Goal: Task Accomplishment & Management: Manage account settings

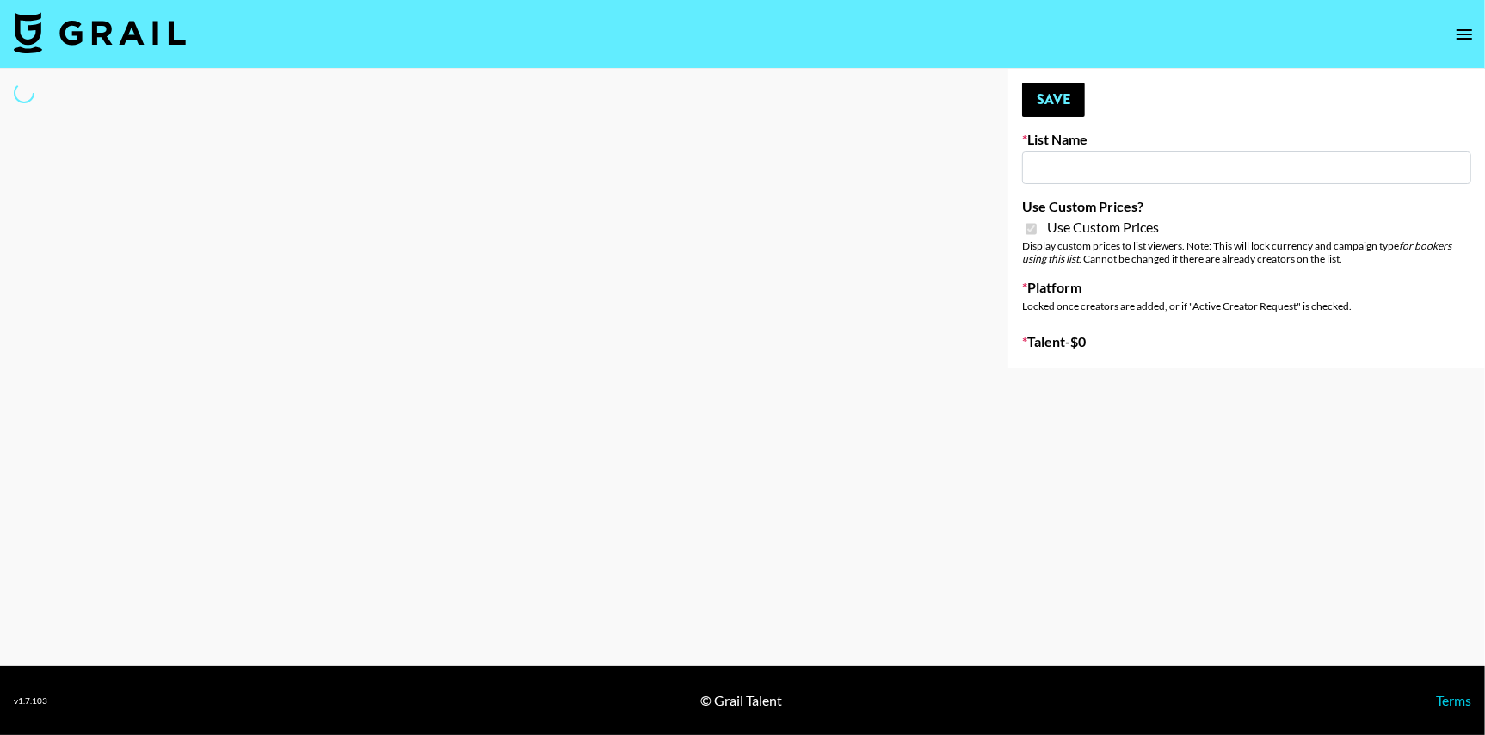
type input "[PERSON_NAME] - Fitness ([DATE])"
checkbox input "true"
select select "Brand"
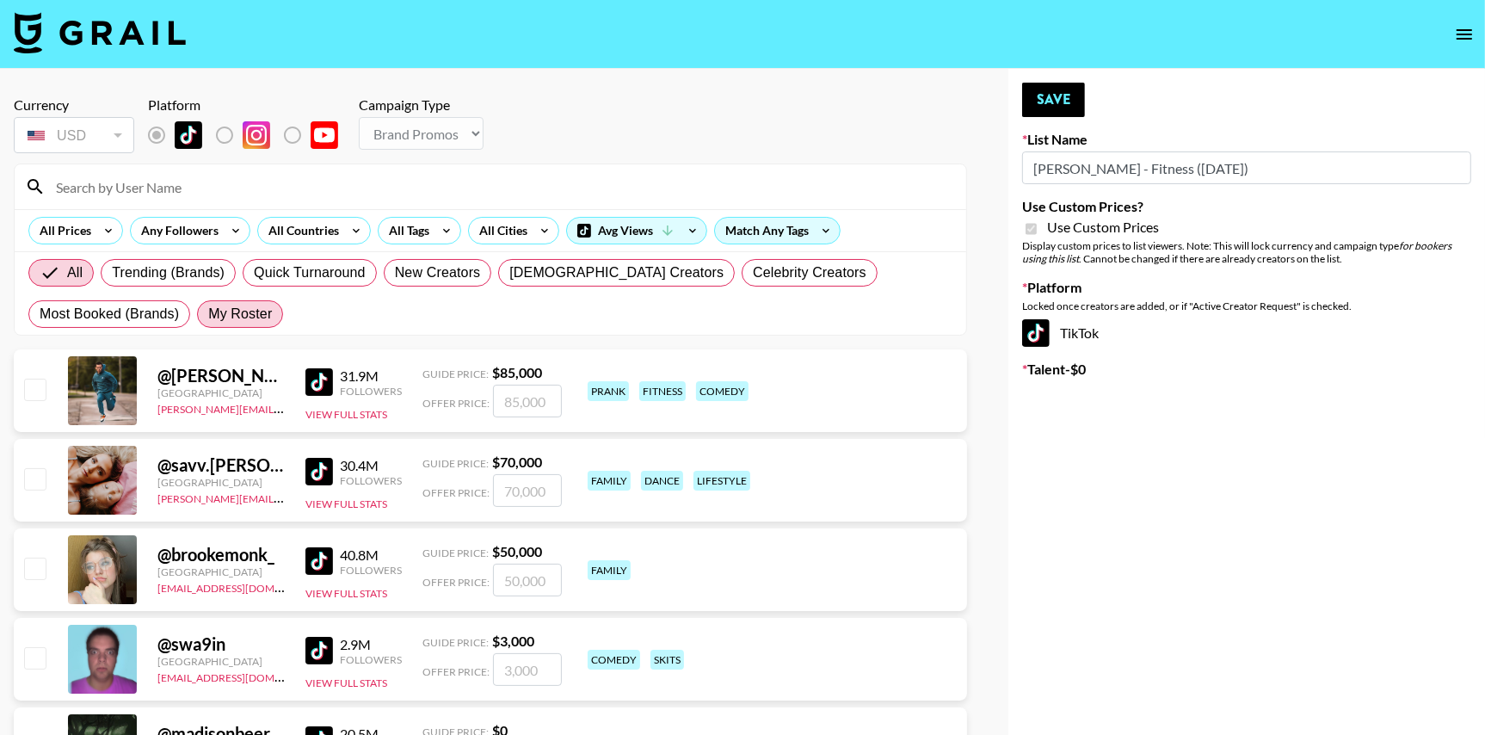
click at [222, 314] on span "My Roster" at bounding box center [240, 314] width 64 height 21
click at [208, 314] on input "My Roster" at bounding box center [208, 314] width 0 height 0
radio input "true"
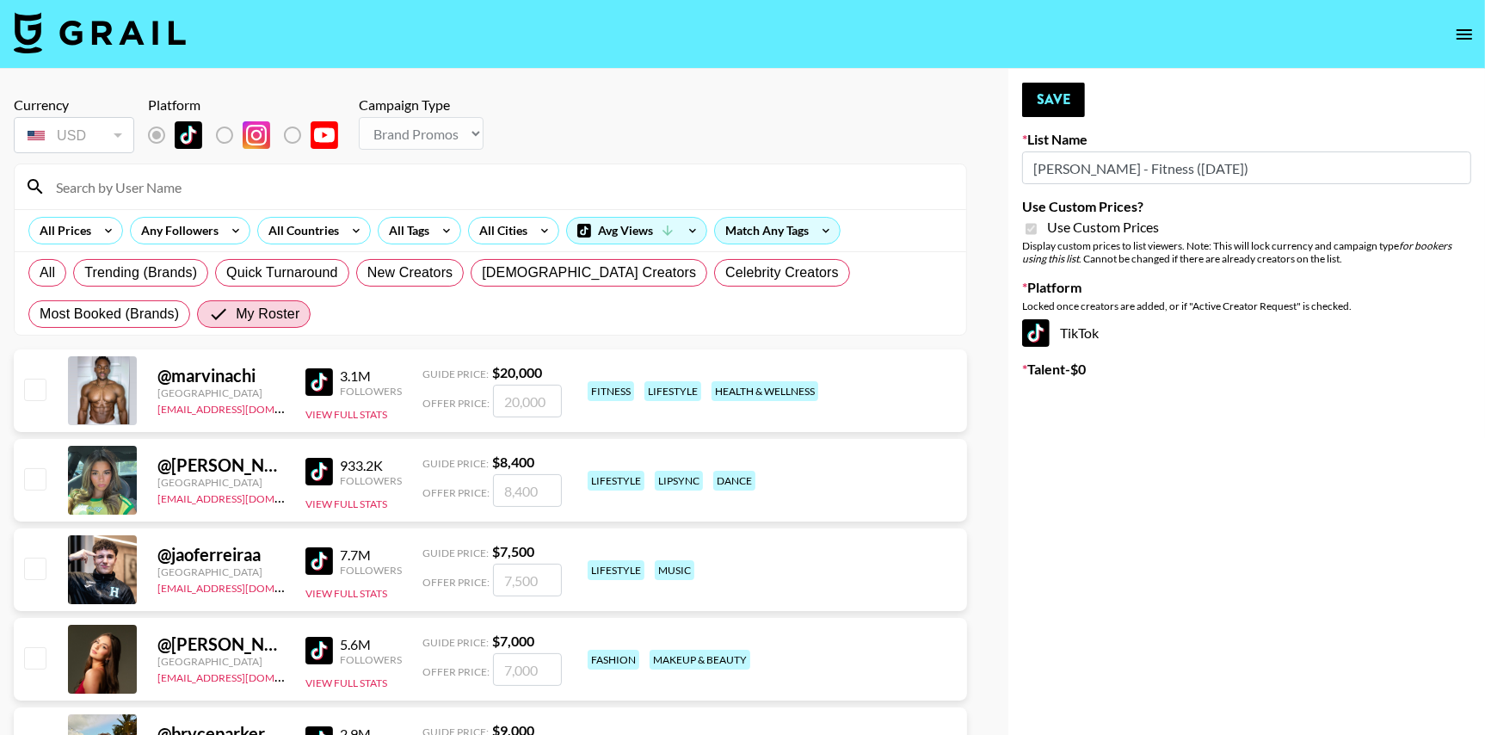
click at [29, 380] on input "checkbox" at bounding box center [34, 389] width 21 height 21
checkbox input "true"
type input "20000"
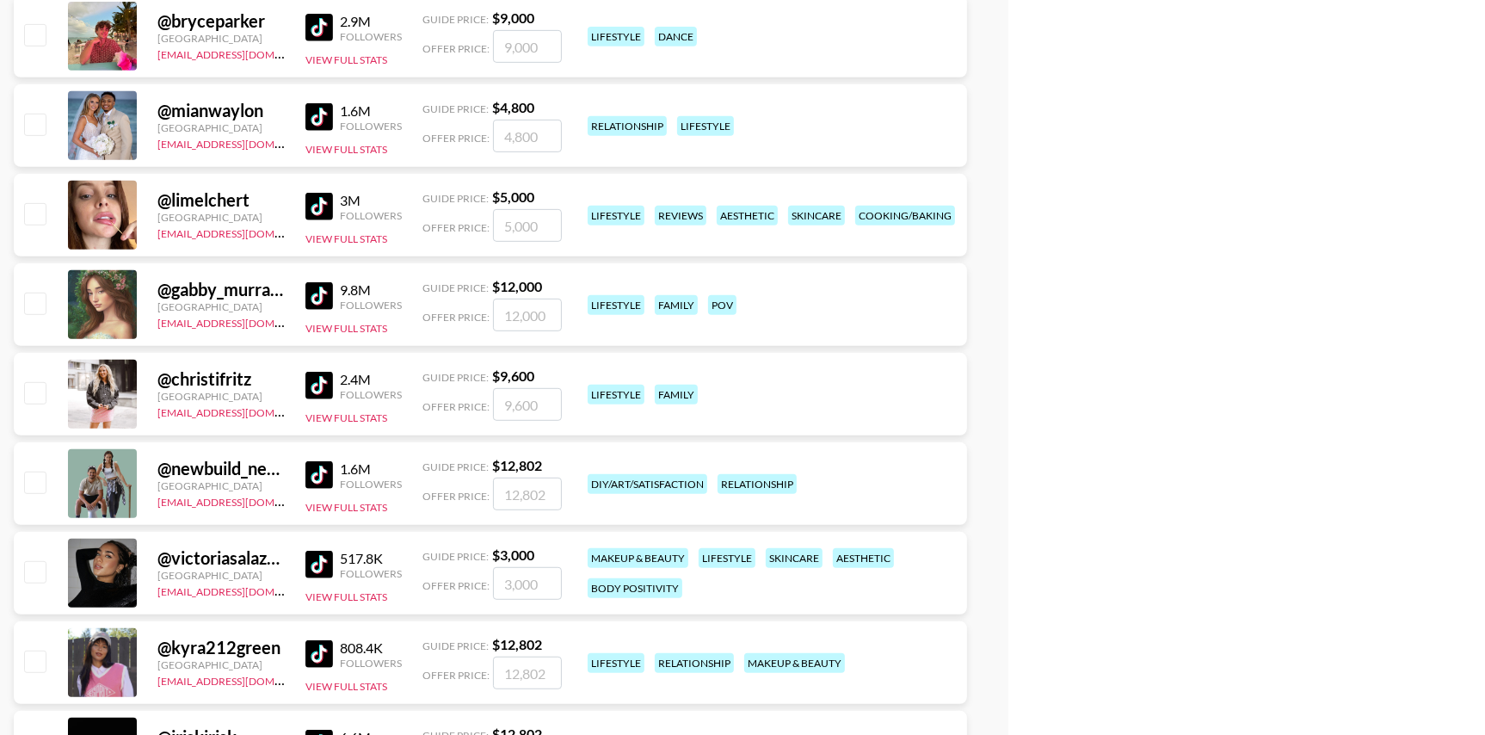
scroll to position [956, 0]
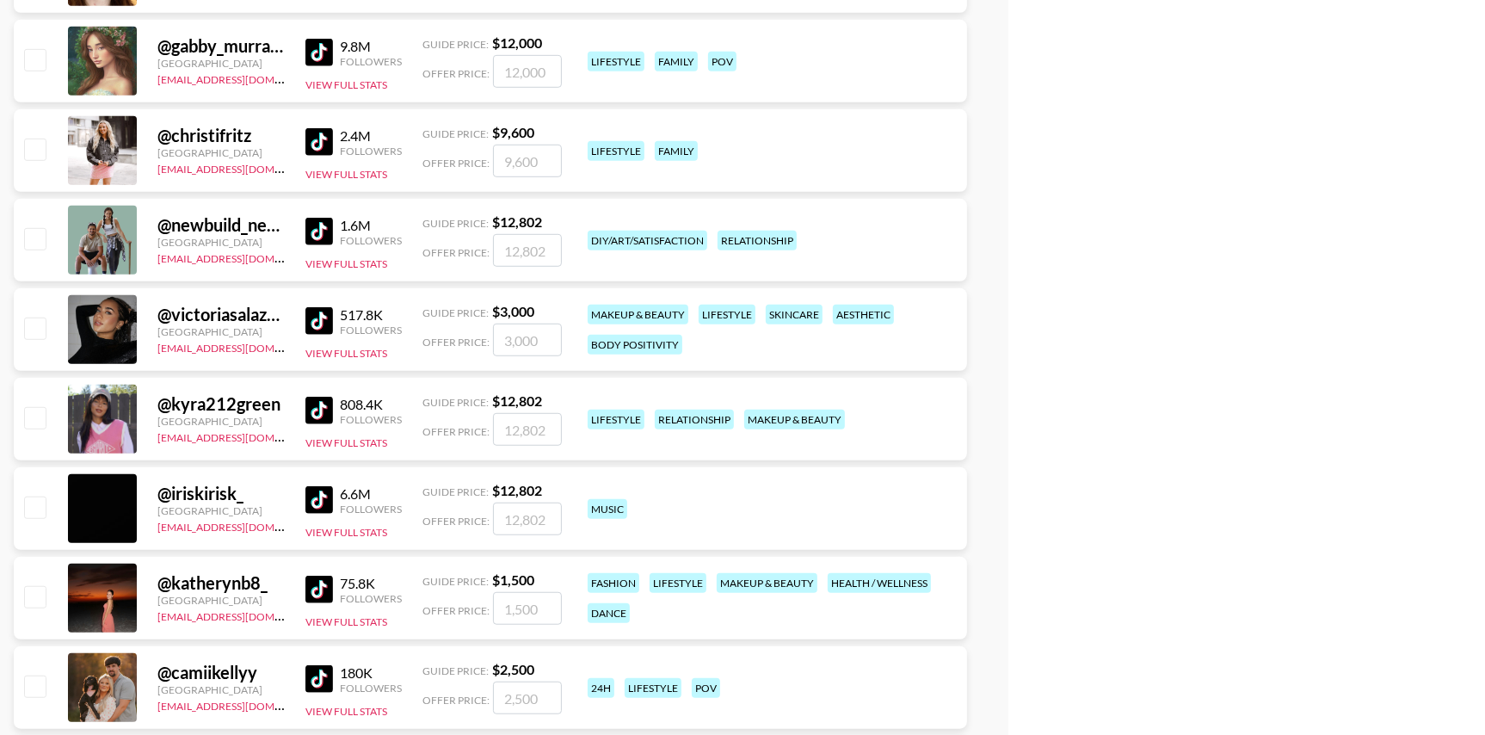
click at [28, 329] on input "checkbox" at bounding box center [34, 328] width 21 height 21
checkbox input "true"
type input "3000"
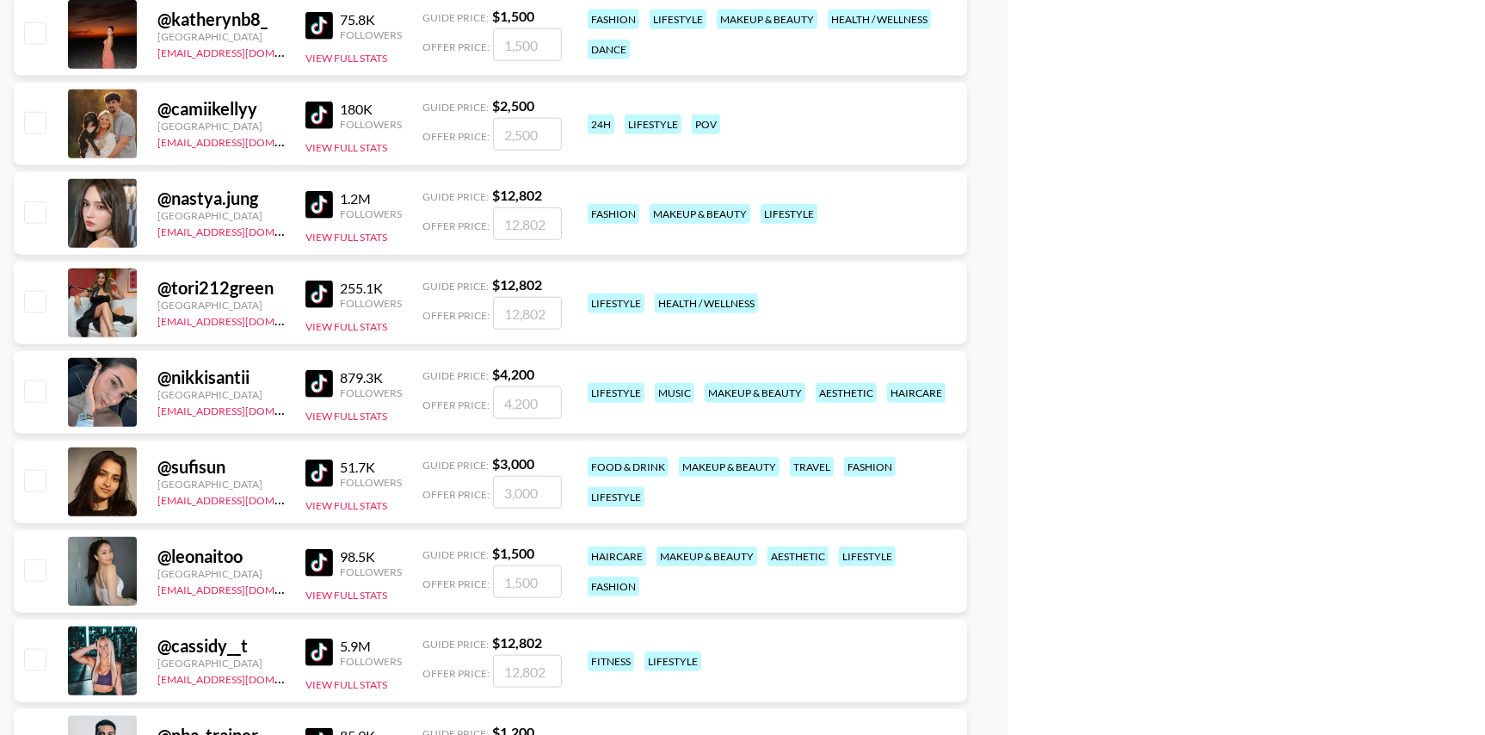
scroll to position [1610, 0]
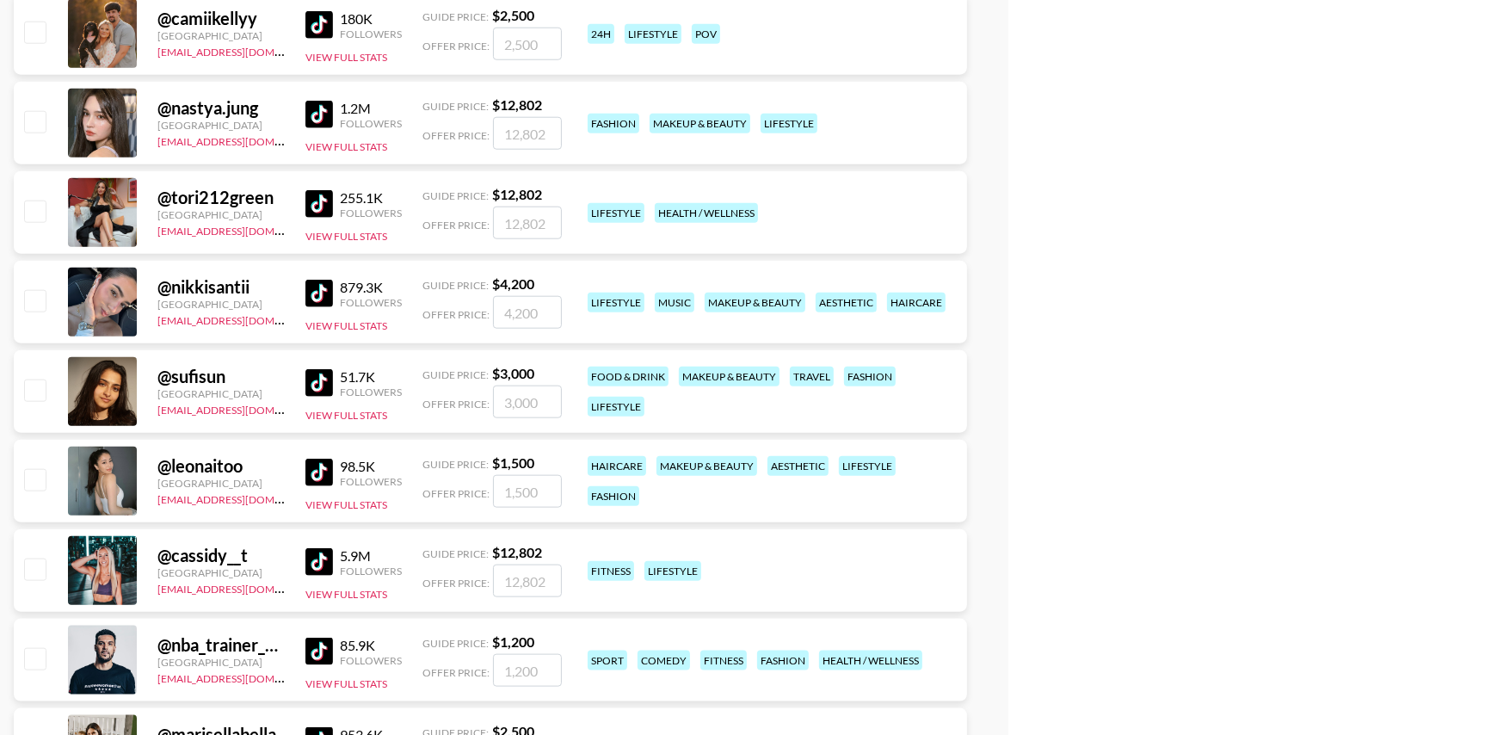
click at [33, 300] on input "checkbox" at bounding box center [34, 300] width 21 height 21
checkbox input "true"
drag, startPoint x: 545, startPoint y: 312, endPoint x: 410, endPoint y: 312, distance: 135.1
click at [410, 312] on div "@ nikkisantii United States thais@grail-talent.com 879.3K Followers View Full S…" at bounding box center [490, 302] width 953 height 83
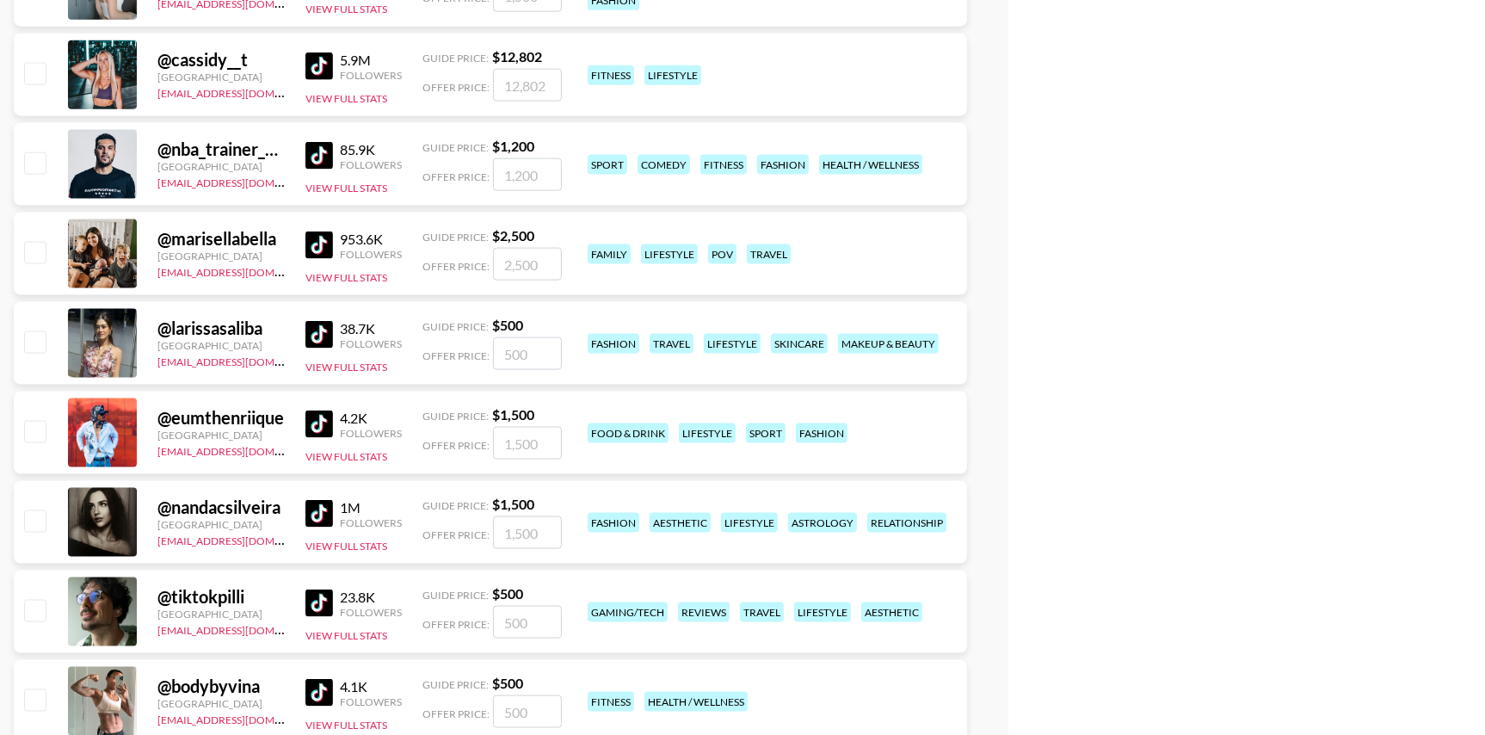
scroll to position [2113, 0]
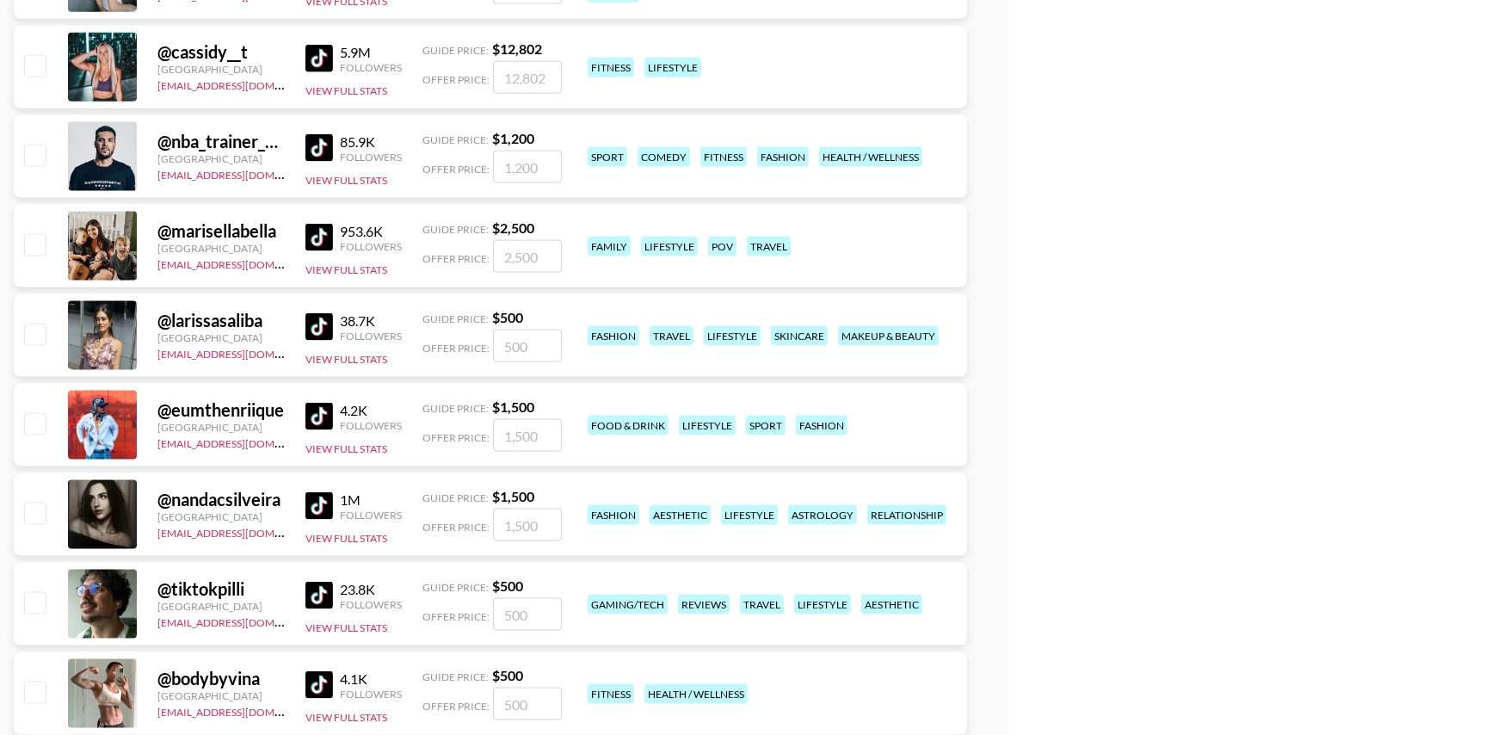
type input "3000"
click at [34, 150] on input "checkbox" at bounding box center [34, 155] width 21 height 21
checkbox input "true"
type input "1200"
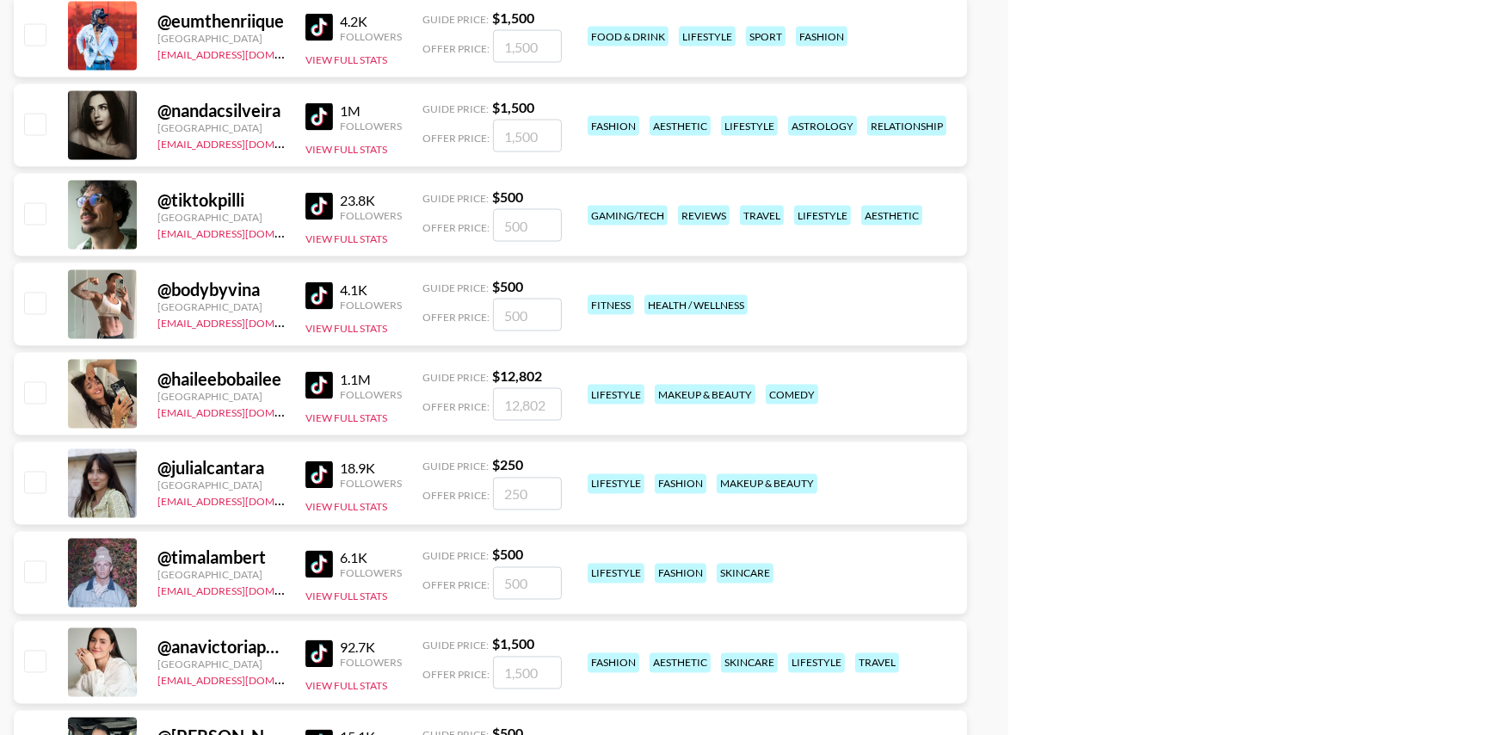
scroll to position [2514, 0]
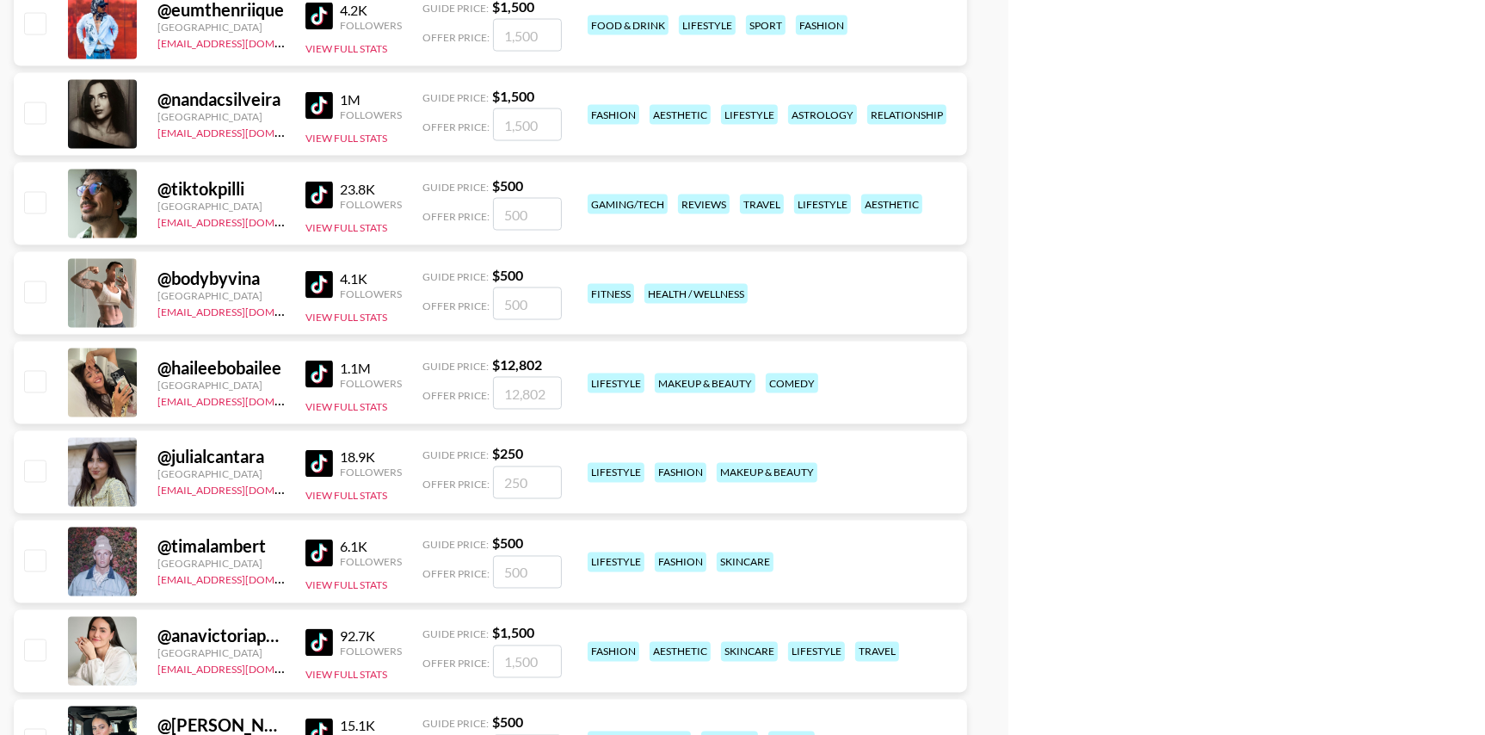
click at [41, 292] on input "checkbox" at bounding box center [34, 291] width 21 height 21
checkbox input "true"
drag, startPoint x: 549, startPoint y: 299, endPoint x: 355, endPoint y: 278, distance: 194.7
click at [355, 278] on div "@ bodybyvina United States thais@grail-talent.com 4.1K Followers View Full Stat…" at bounding box center [490, 293] width 953 height 83
type input "1000"
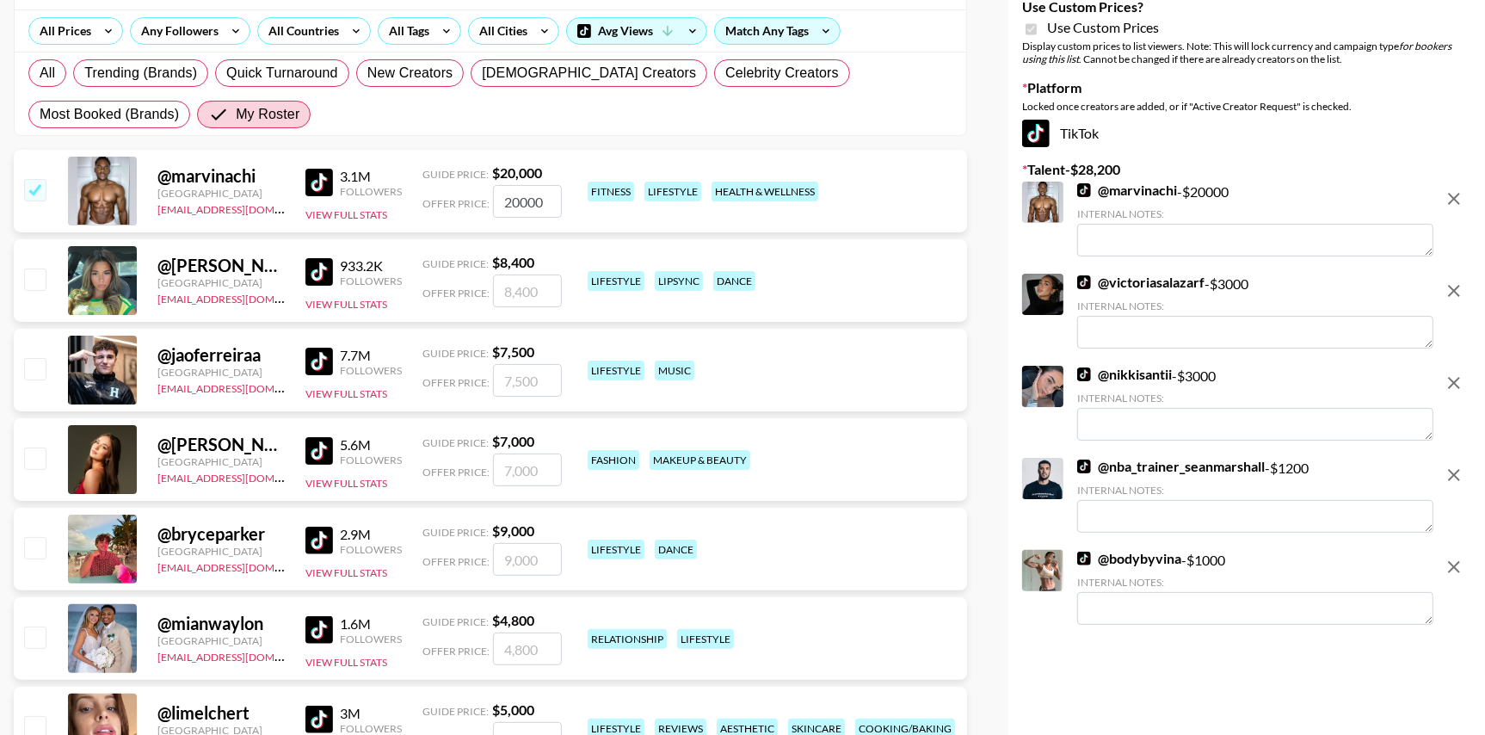
scroll to position [0, 0]
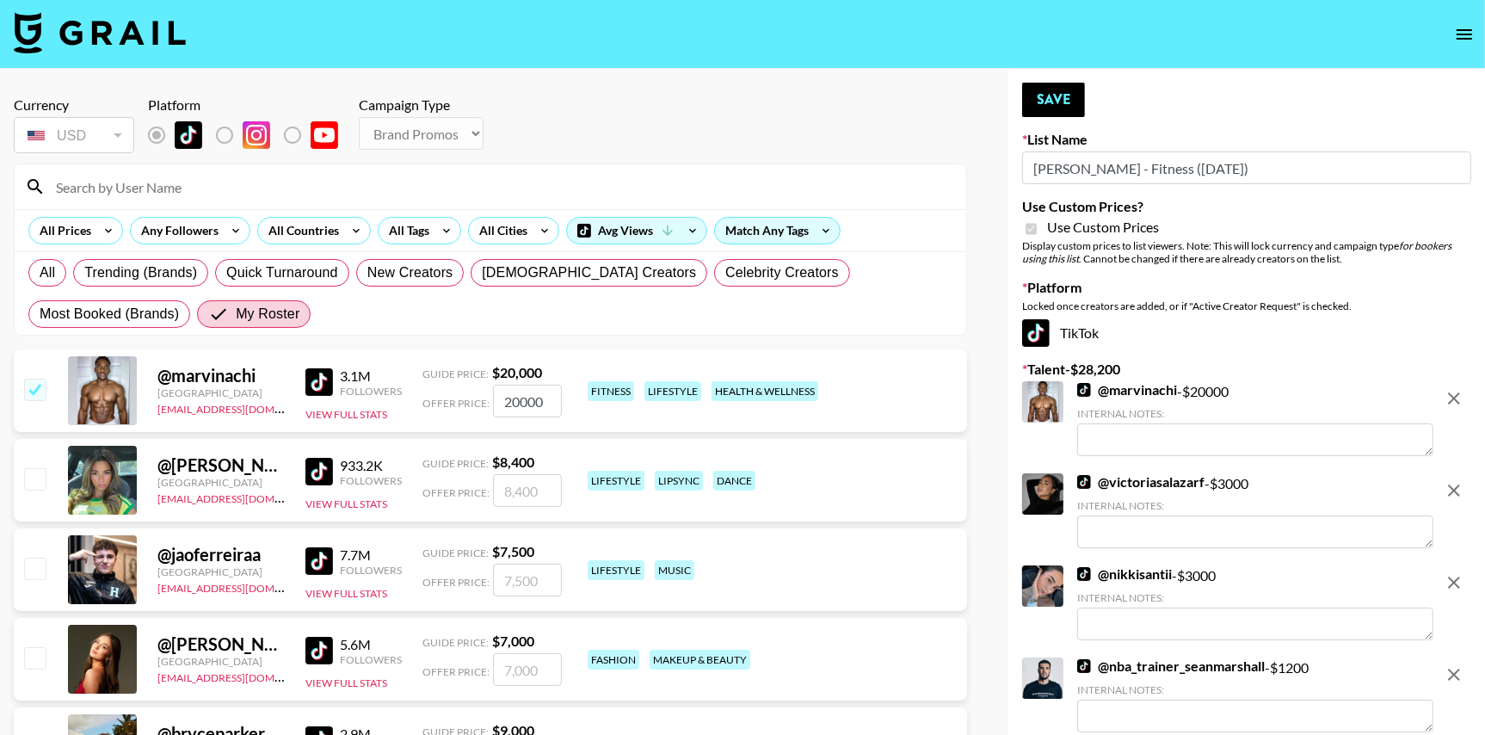
click at [33, 384] on input "checkbox" at bounding box center [34, 389] width 21 height 21
checkbox input "false"
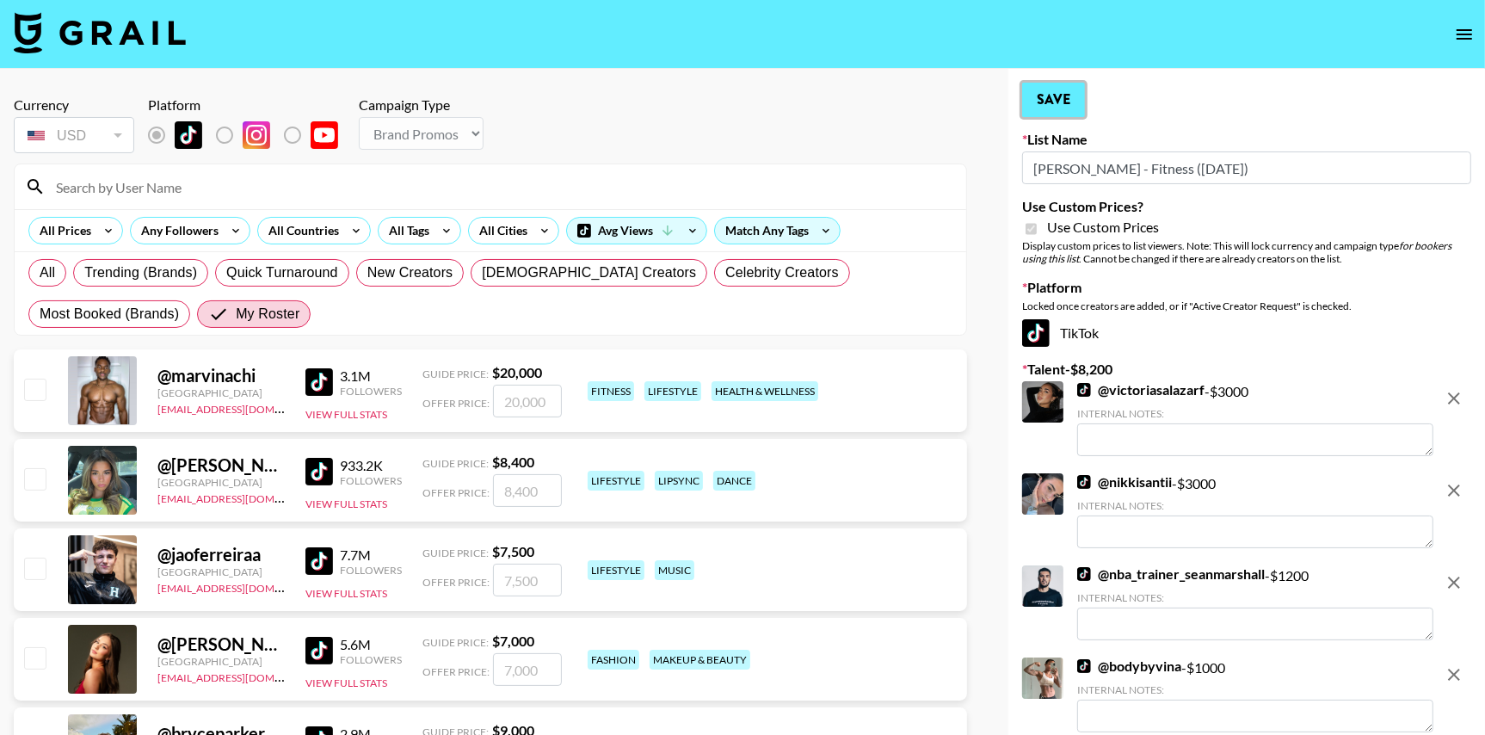
click at [1053, 86] on button "Save" at bounding box center [1053, 100] width 63 height 34
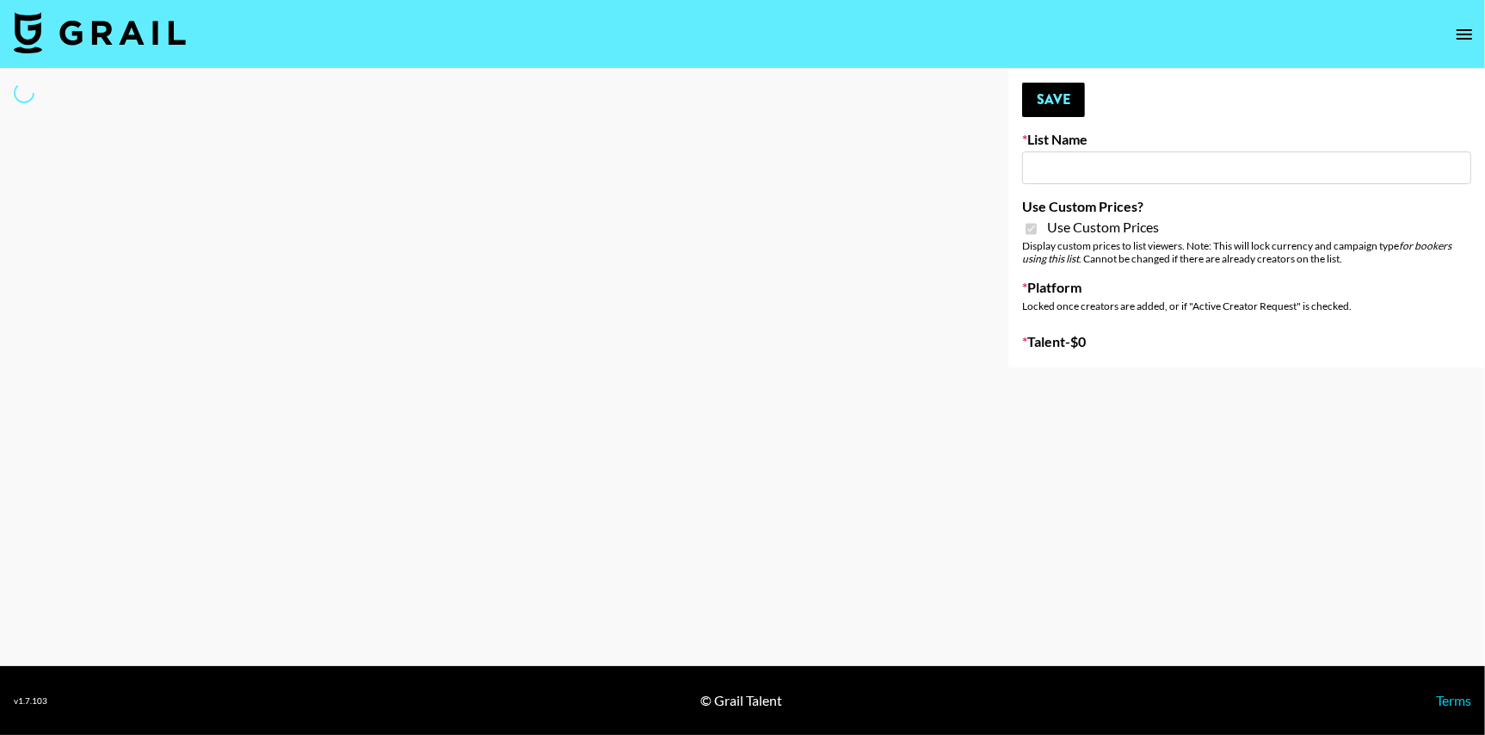
type input "[PERSON_NAME] - Relatable ([DATE])"
checkbox input "true"
select select "Brand"
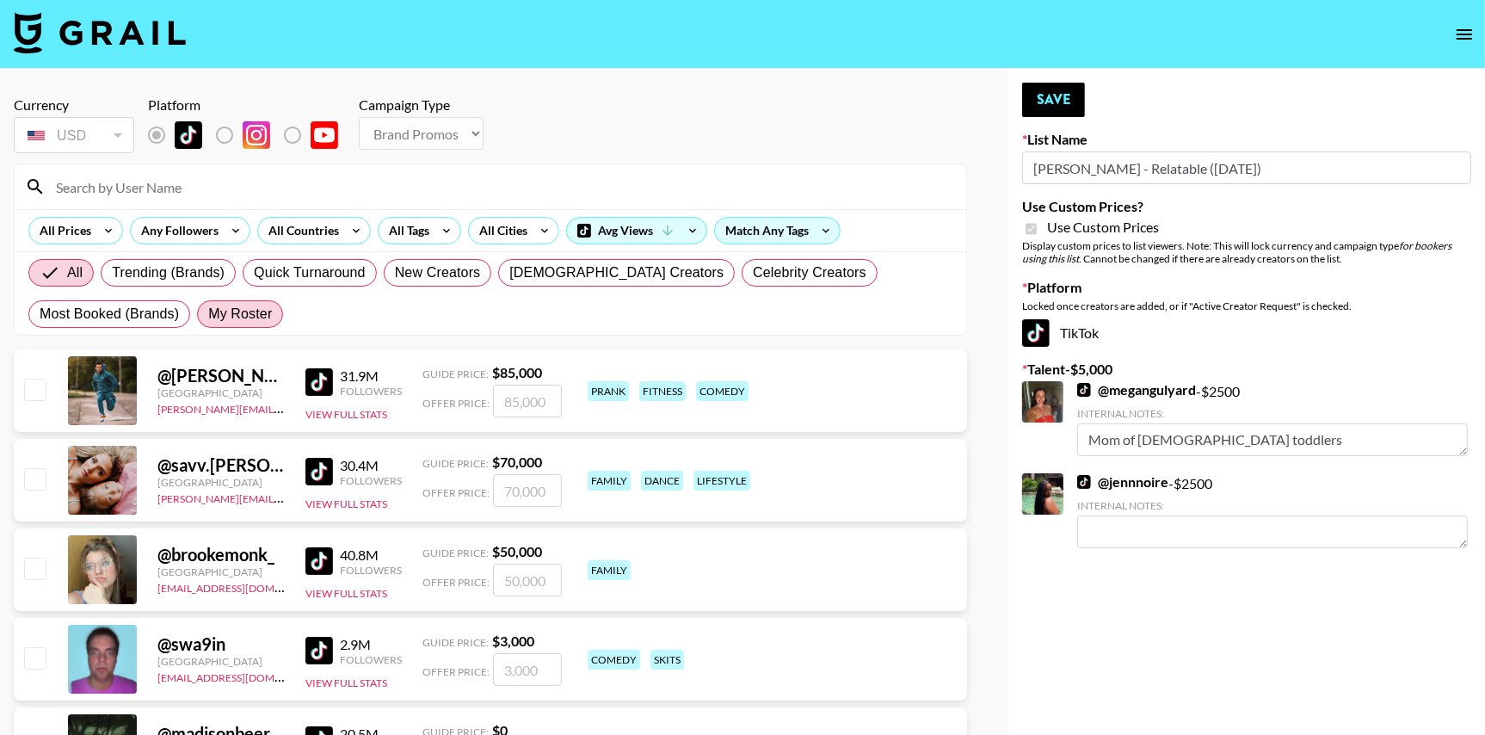
click at [244, 321] on span "My Roster" at bounding box center [240, 314] width 64 height 21
click at [208, 314] on input "My Roster" at bounding box center [208, 314] width 0 height 0
radio input "true"
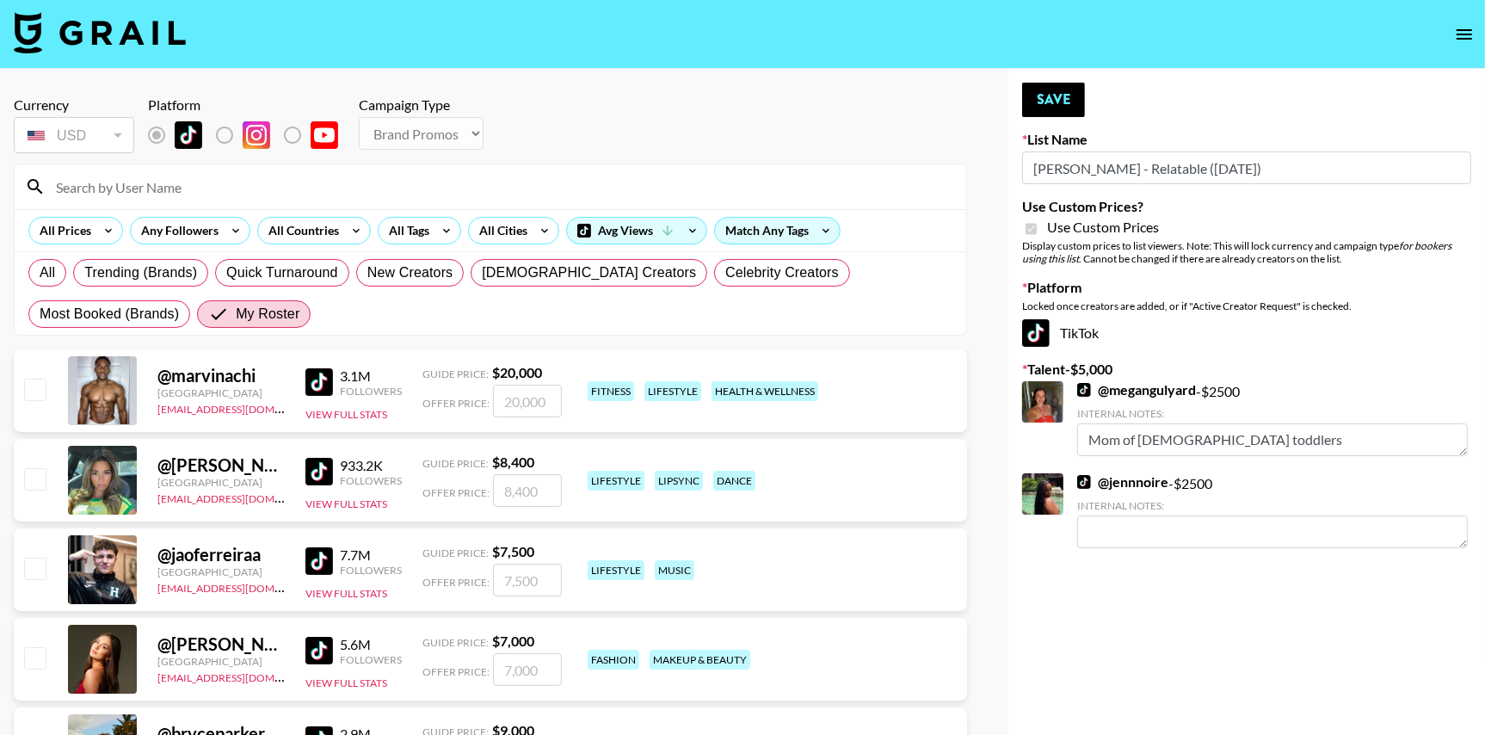
click at [324, 191] on input at bounding box center [501, 187] width 910 height 28
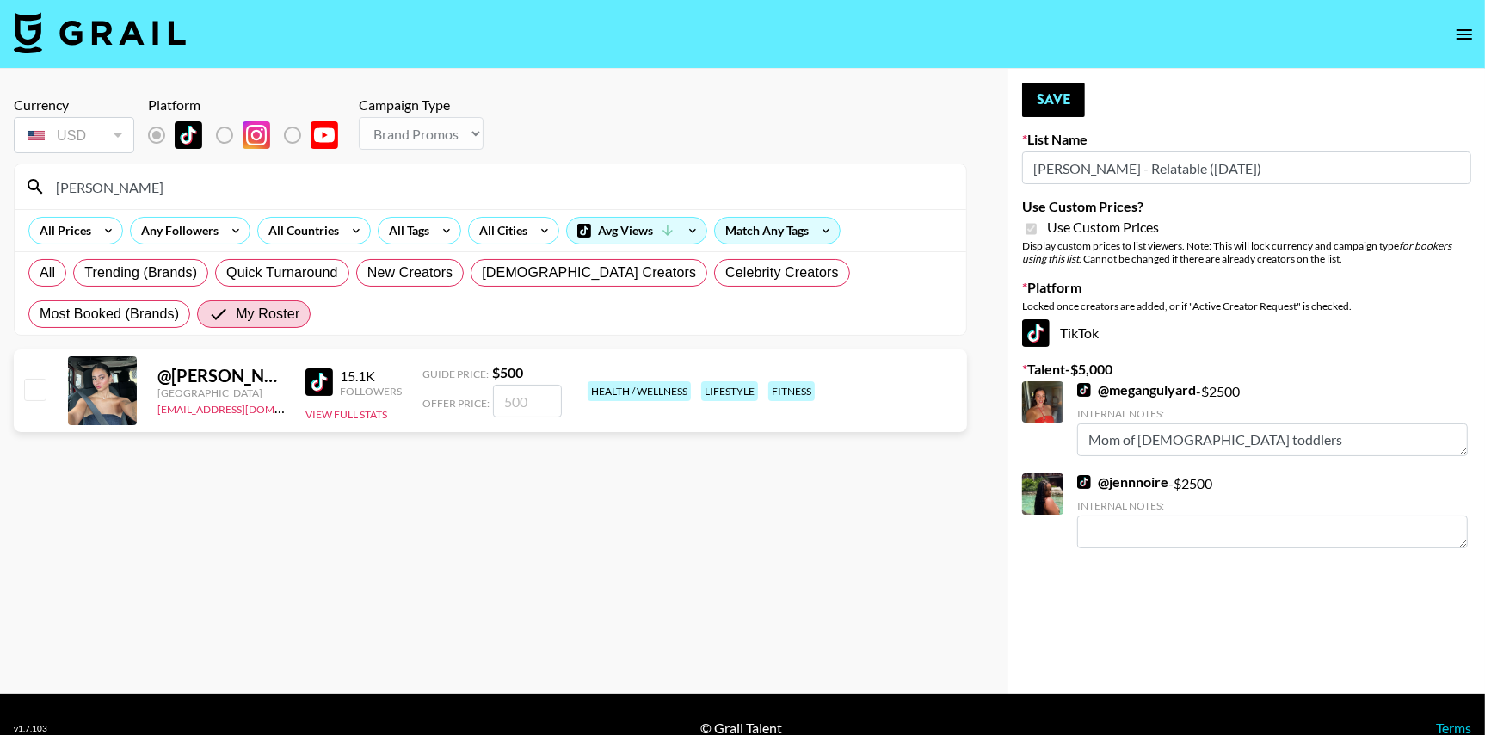
type input "[PERSON_NAME]"
click at [29, 386] on input "checkbox" at bounding box center [34, 389] width 21 height 21
checkbox input "true"
drag, startPoint x: 546, startPoint y: 401, endPoint x: 266, endPoint y: 383, distance: 281.1
click at [266, 383] on div "@ paola.camilaa [GEOGRAPHIC_DATA] [EMAIL_ADDRESS][DOMAIN_NAME] 15.1K Followers …" at bounding box center [490, 390] width 953 height 83
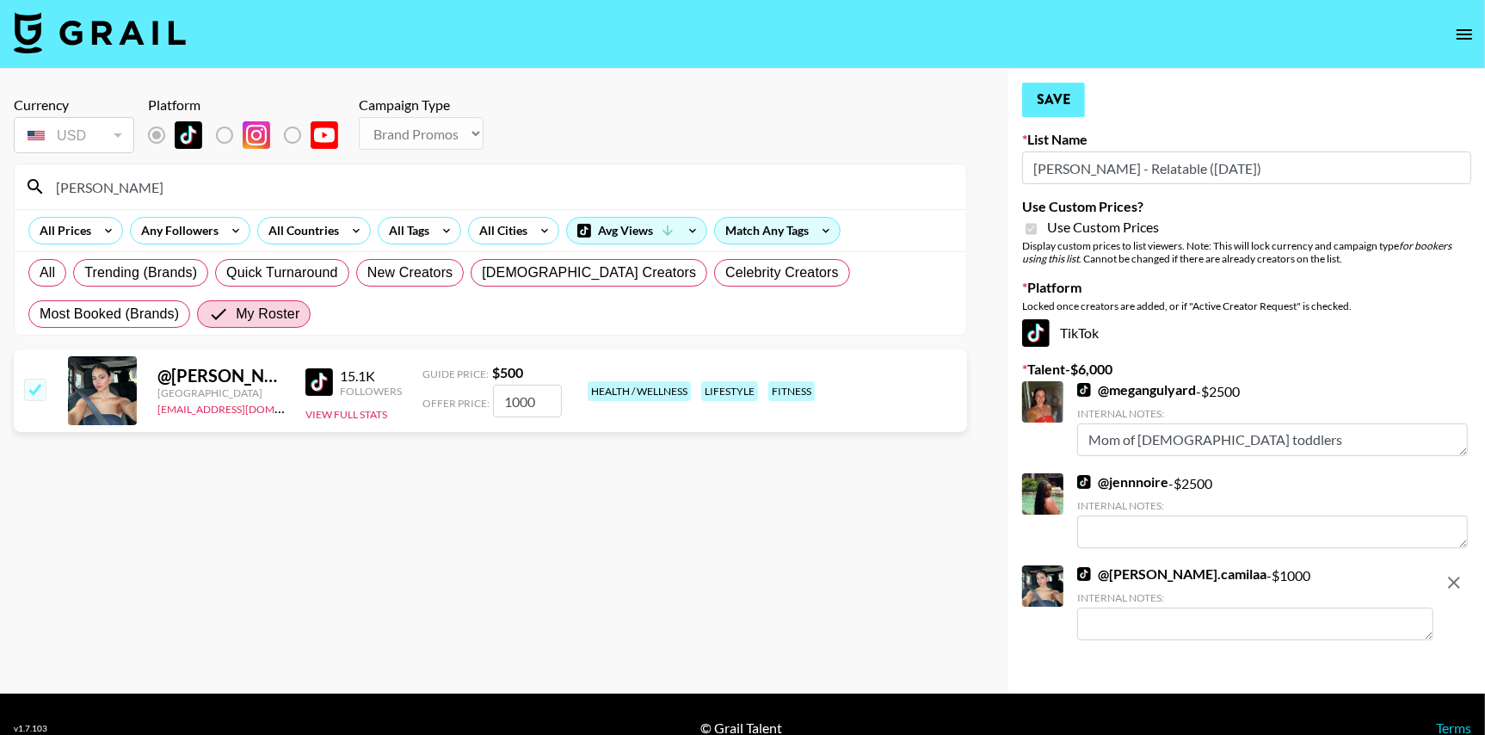
type input "1000"
click at [1025, 105] on button "Save" at bounding box center [1053, 100] width 63 height 34
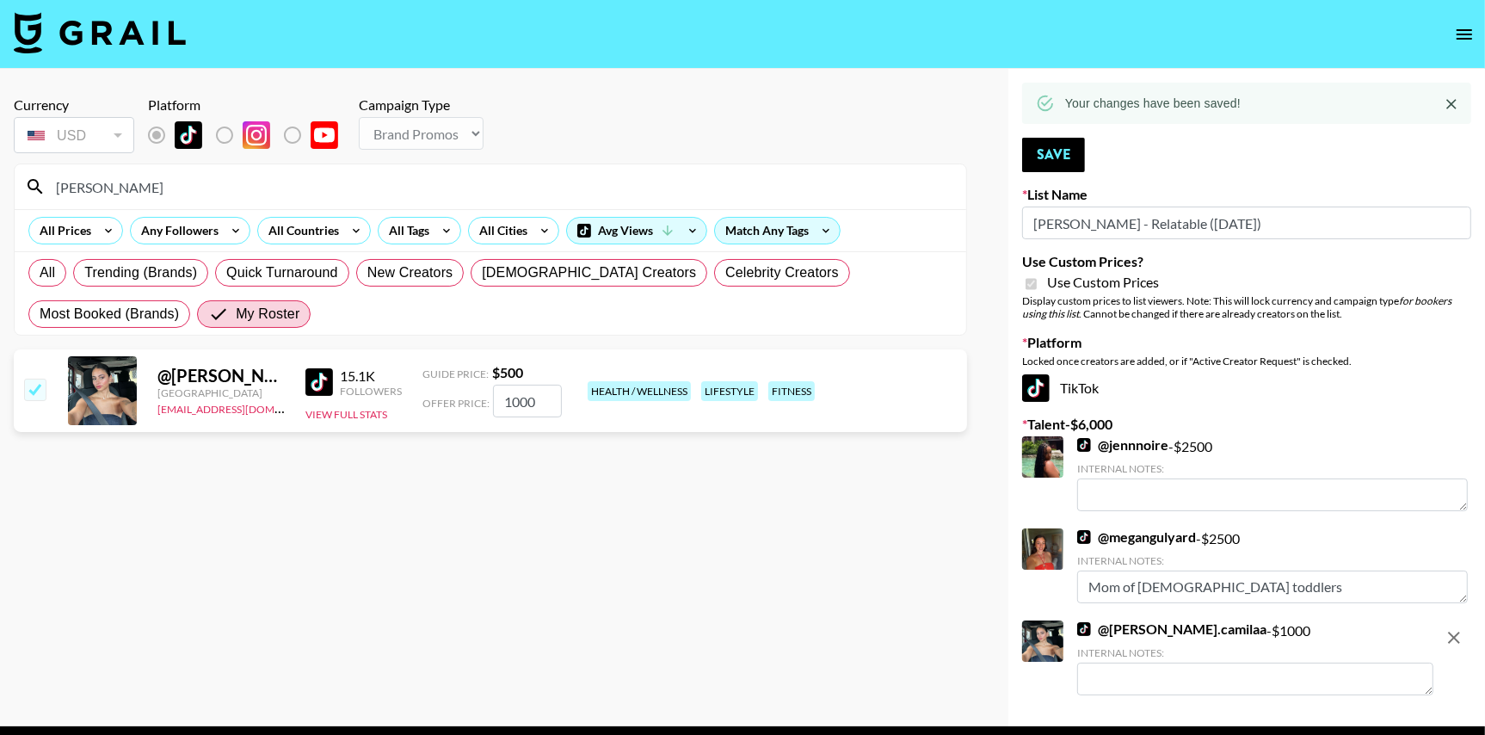
drag, startPoint x: 102, startPoint y: 187, endPoint x: 42, endPoint y: 187, distance: 60.2
click at [42, 187] on div "[PERSON_NAME]" at bounding box center [491, 186] width 952 height 45
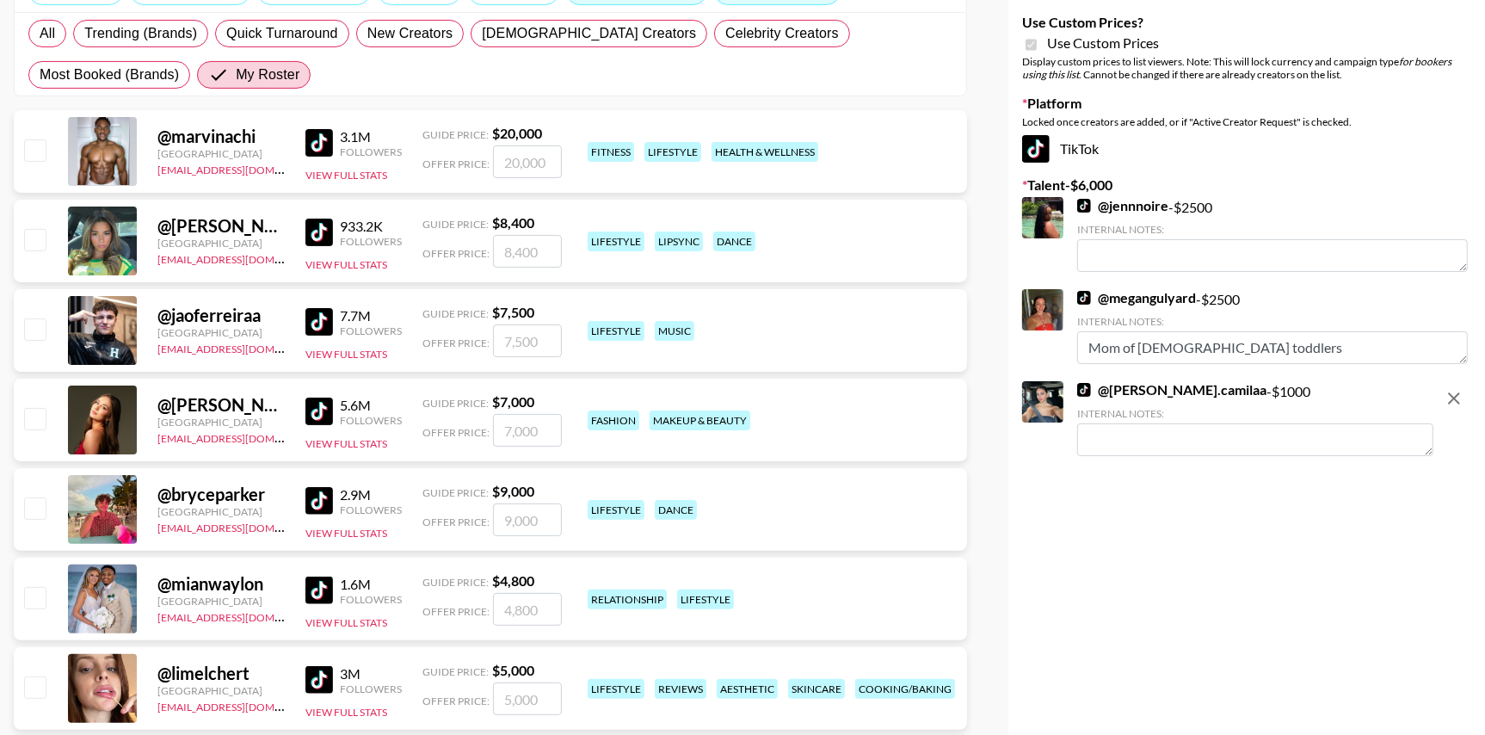
scroll to position [386, 0]
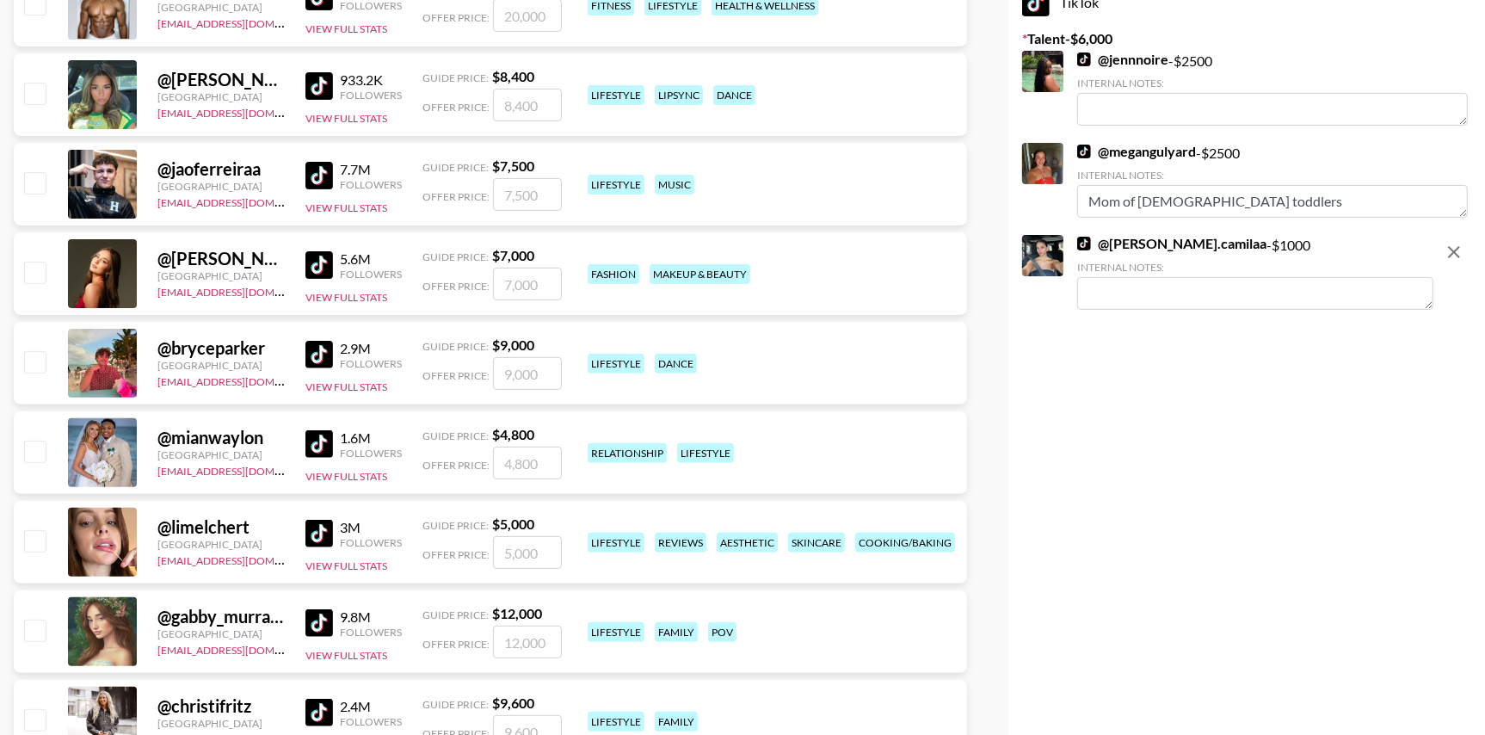
click at [29, 550] on input "checkbox" at bounding box center [34, 540] width 21 height 21
checkbox input "true"
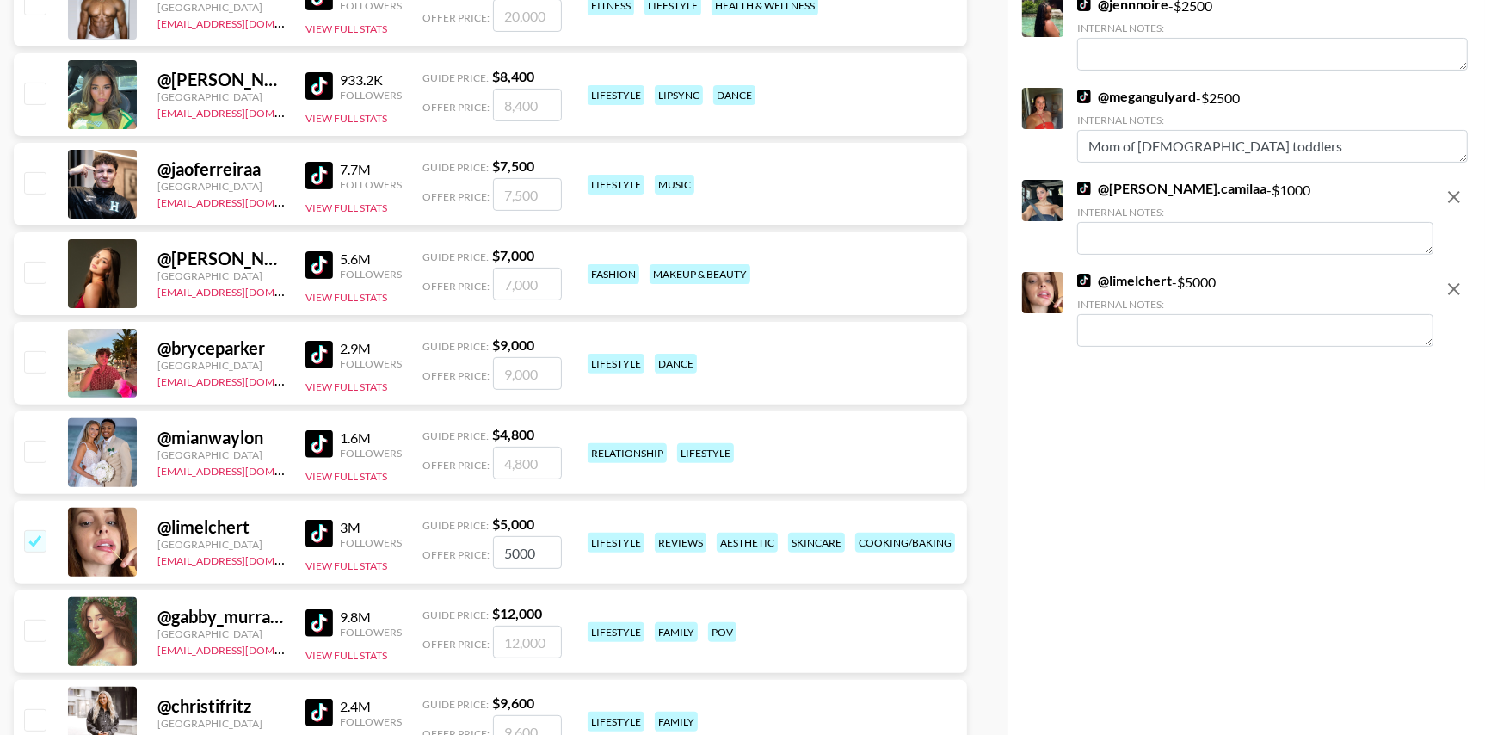
drag, startPoint x: 552, startPoint y: 546, endPoint x: 372, endPoint y: 527, distance: 181.6
click at [372, 527] on div "@ limelchert [GEOGRAPHIC_DATA] [EMAIL_ADDRESS][DOMAIN_NAME] 3M Followers View F…" at bounding box center [490, 542] width 953 height 83
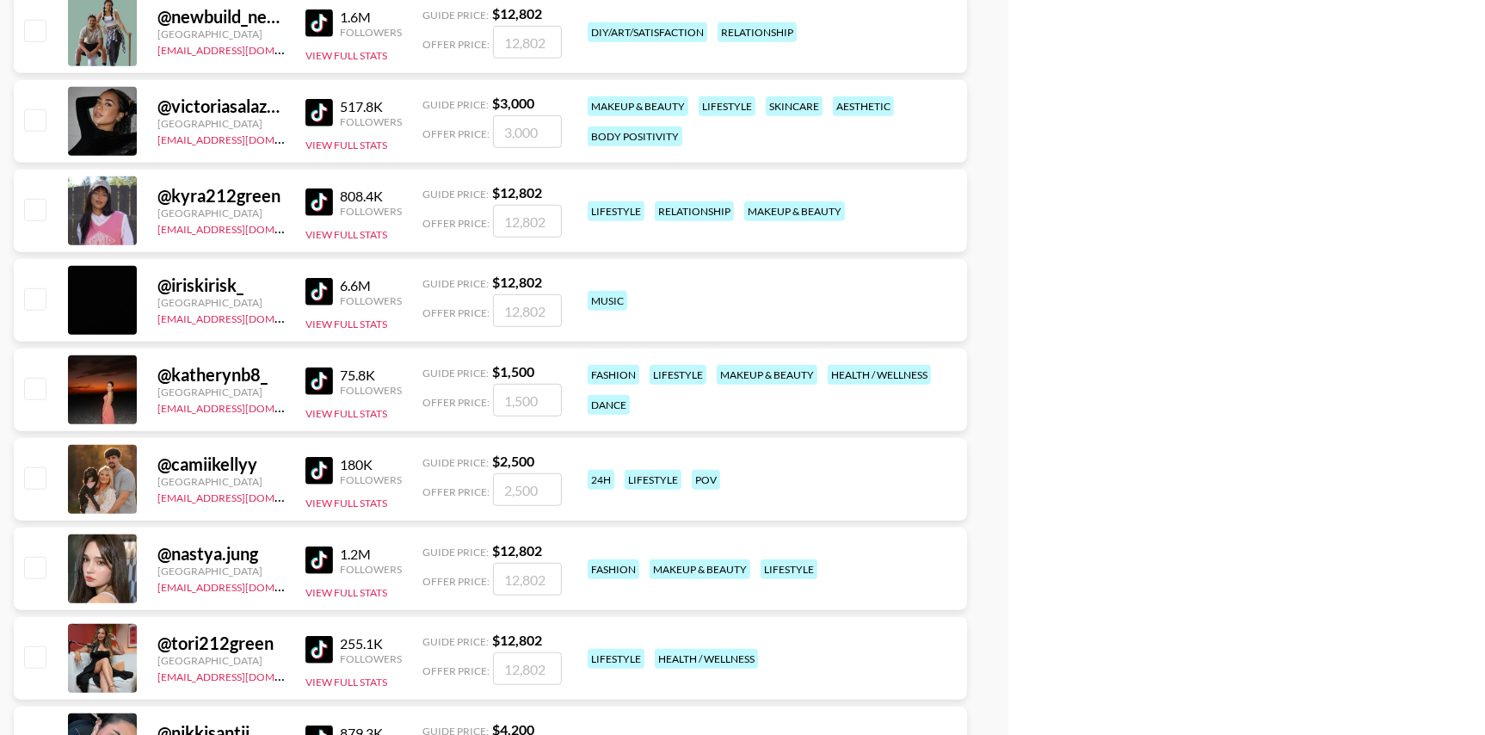
scroll to position [1166, 0]
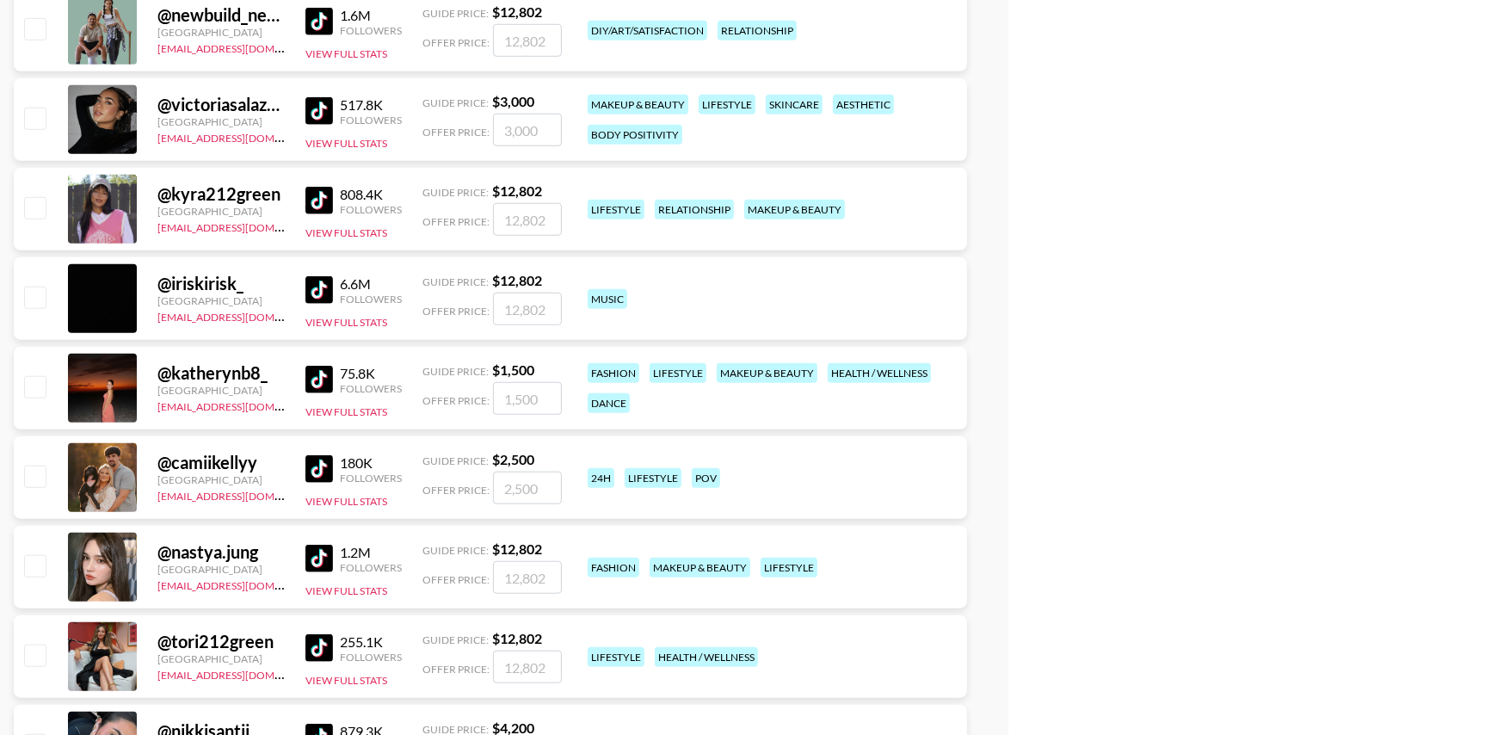
type input "3000"
click at [41, 109] on input "checkbox" at bounding box center [34, 118] width 21 height 21
checkbox input "true"
type input "3000"
click at [35, 390] on input "checkbox" at bounding box center [34, 386] width 21 height 21
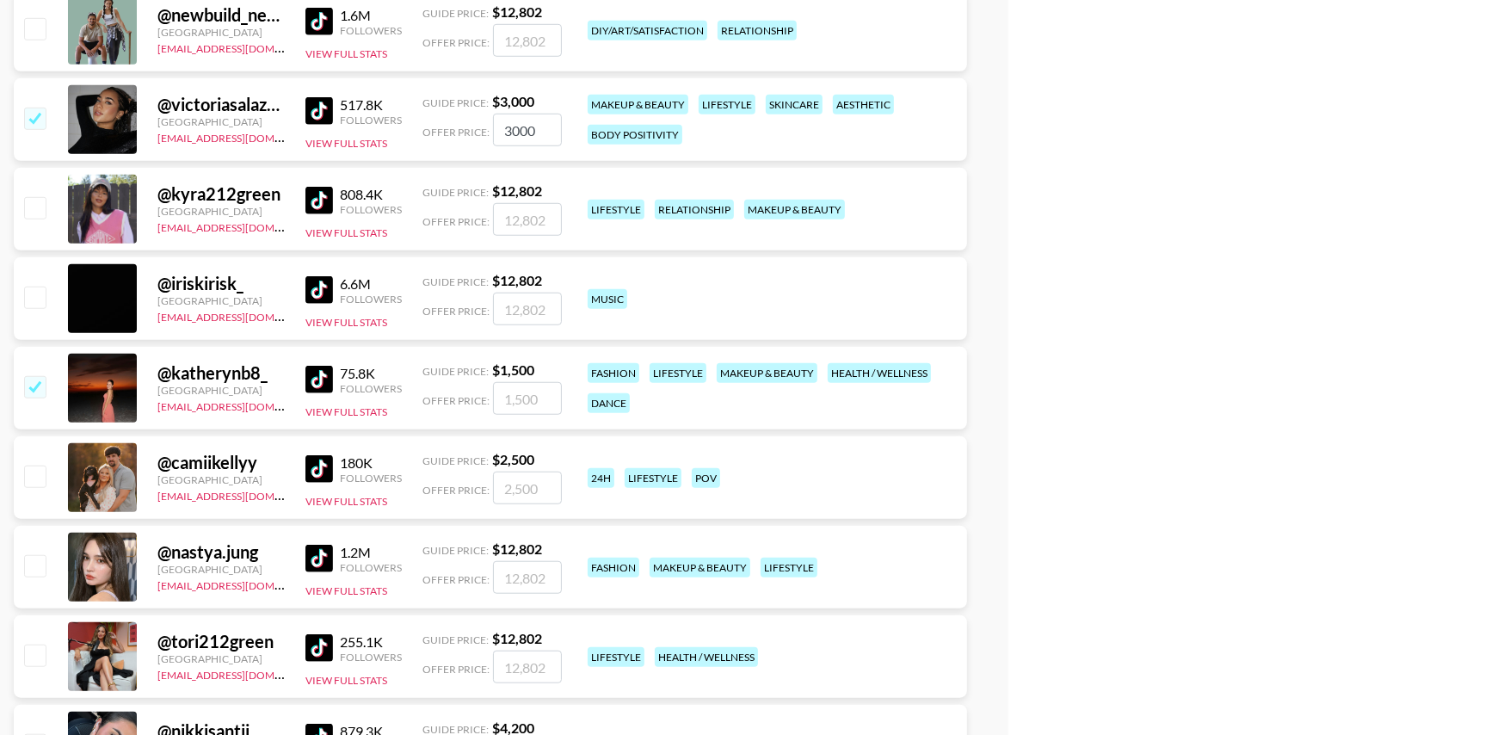
checkbox input "true"
type input "1500"
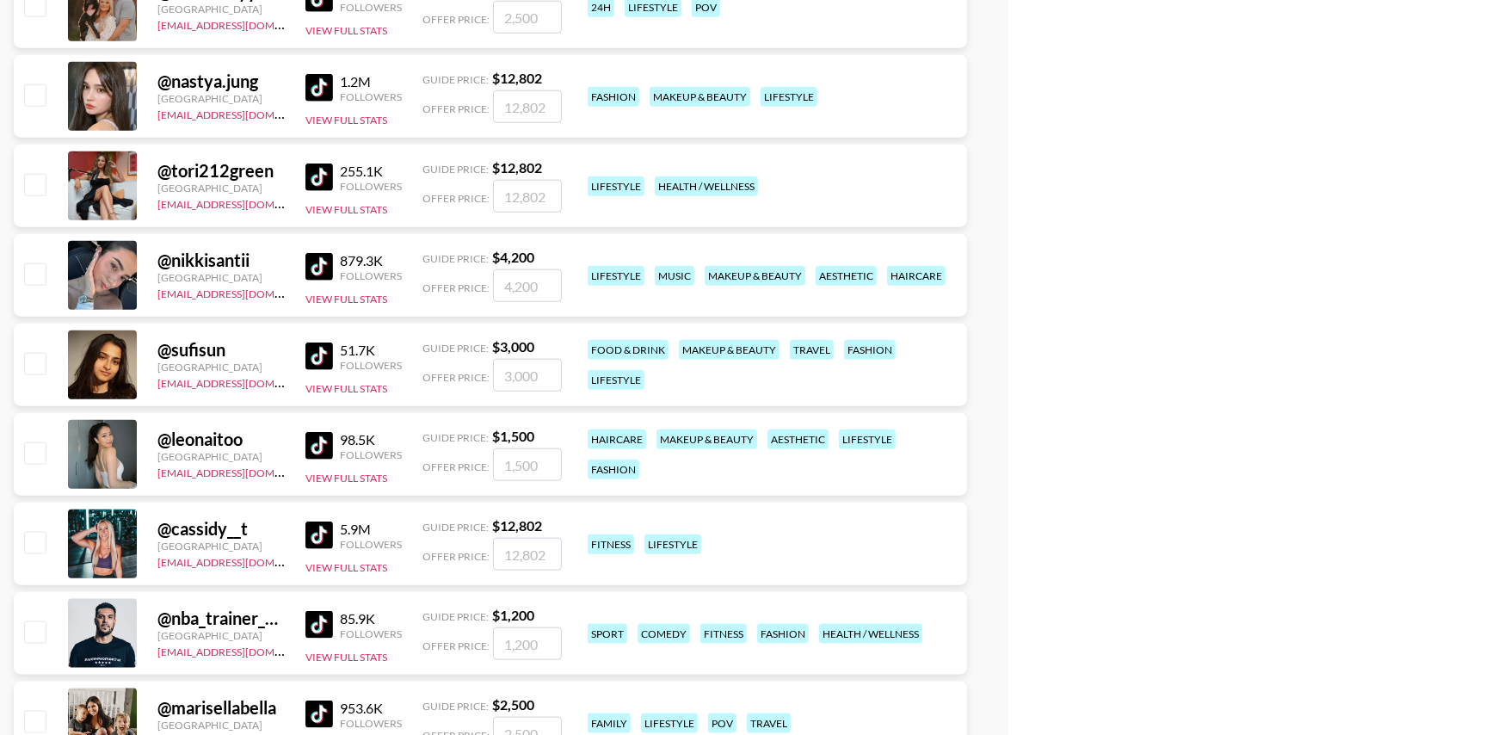
scroll to position [1665, 0]
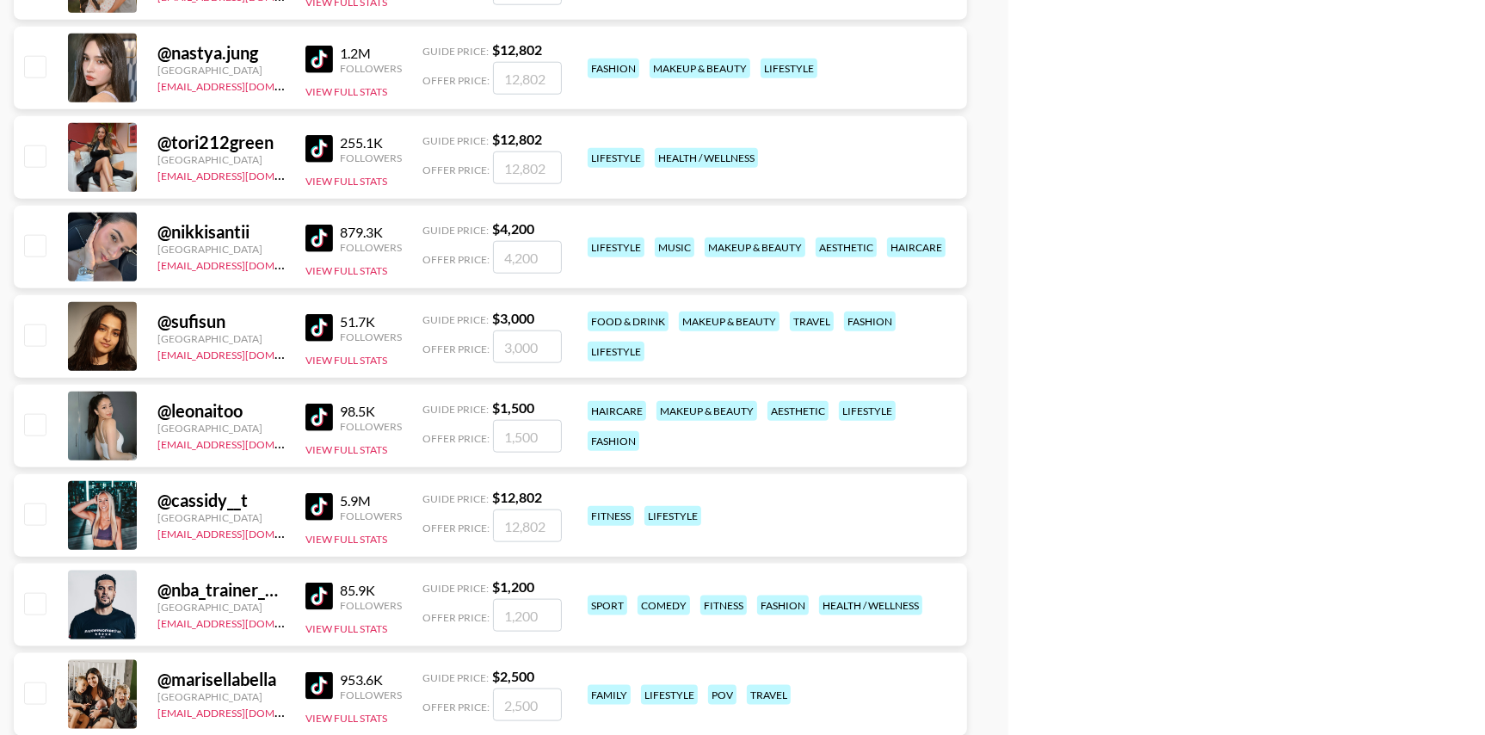
click at [37, 338] on input "checkbox" at bounding box center [34, 334] width 21 height 21
checkbox input "true"
type input "3000"
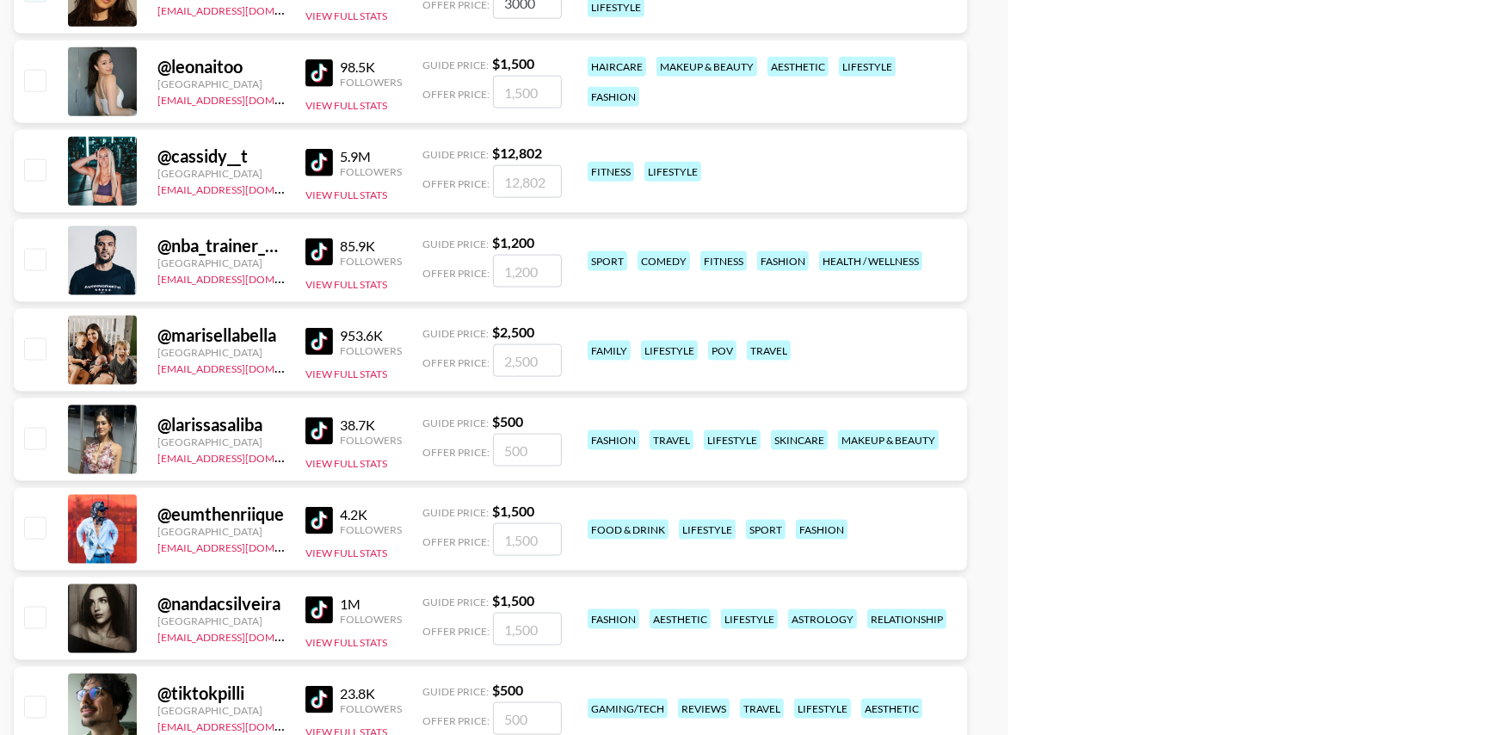
scroll to position [2107, 0]
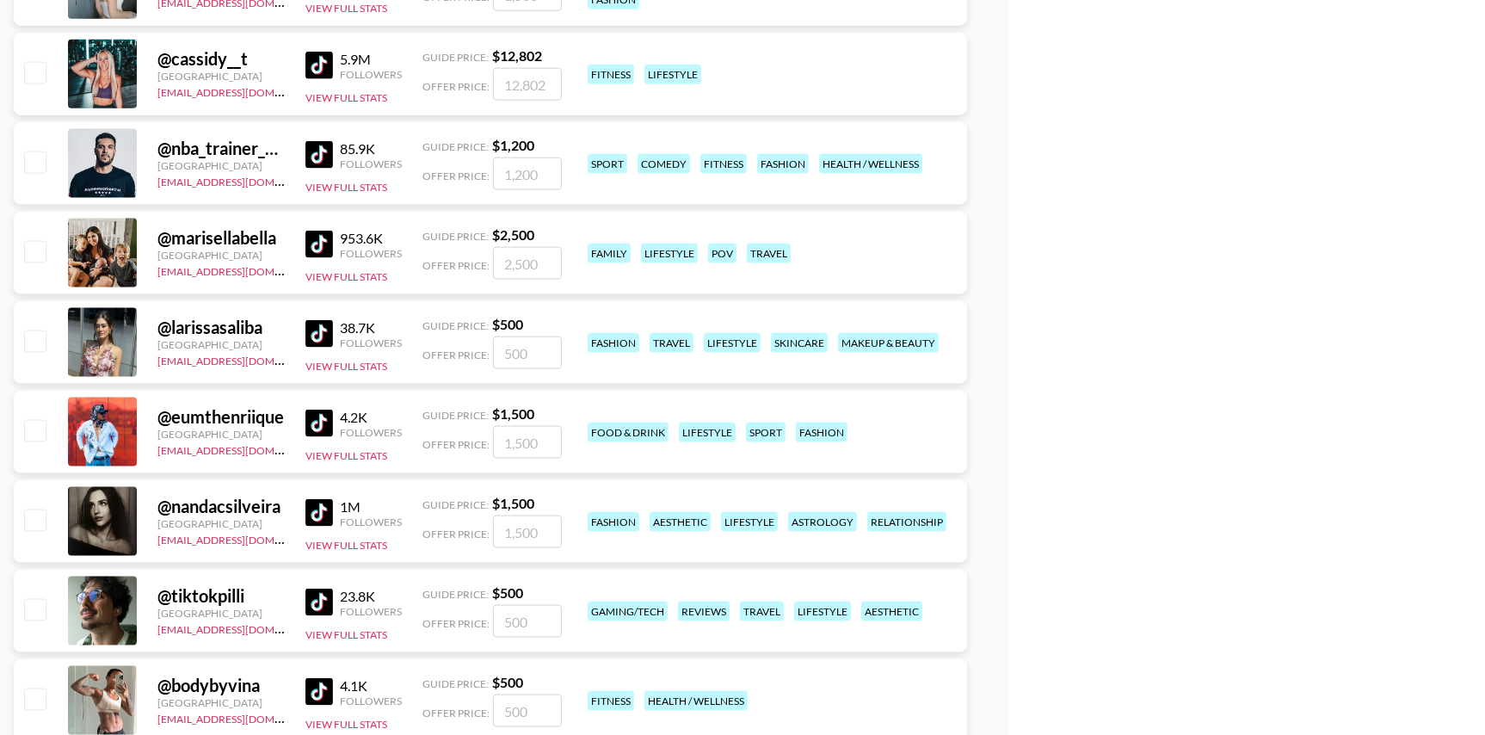
click at [35, 340] on input "checkbox" at bounding box center [34, 340] width 21 height 21
checkbox input "true"
type input "500"
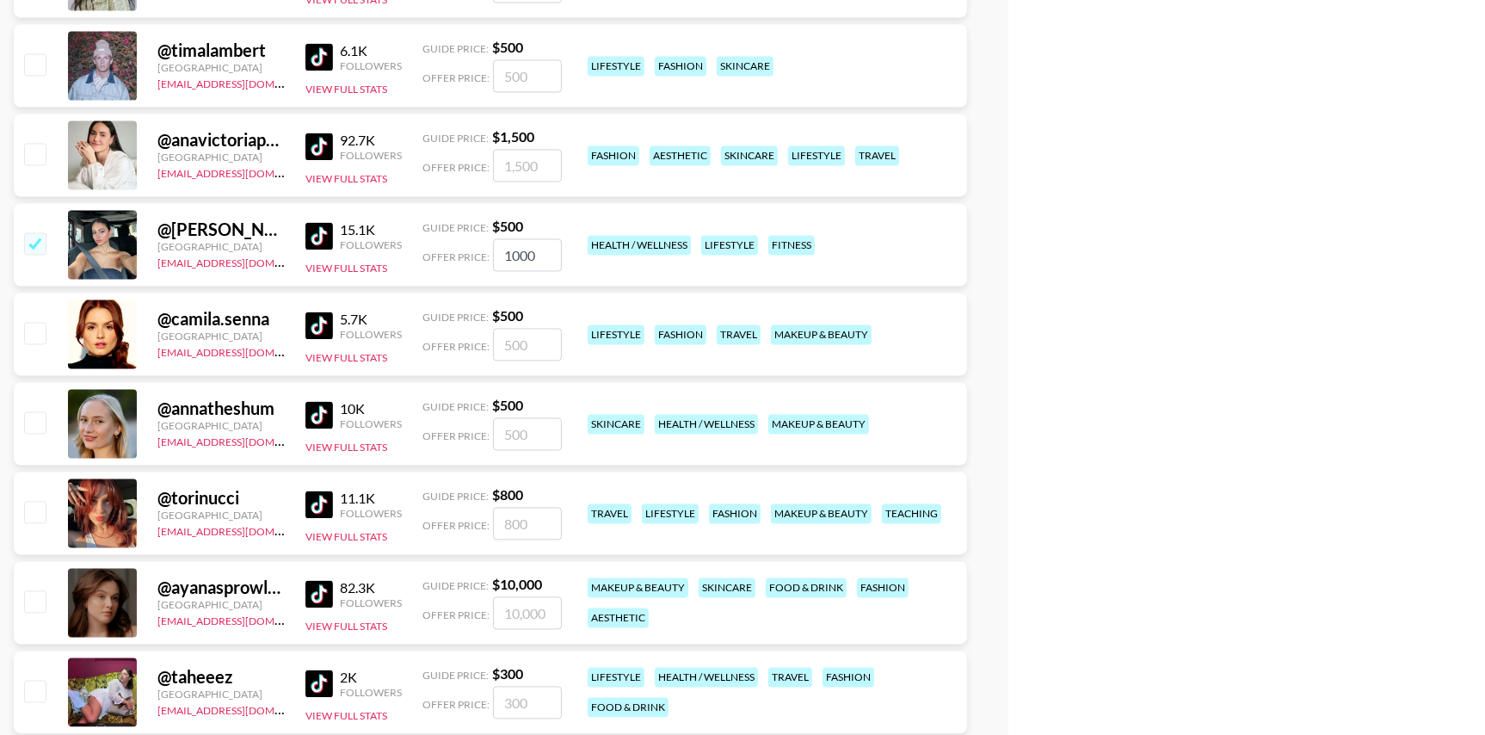
scroll to position [3081, 0]
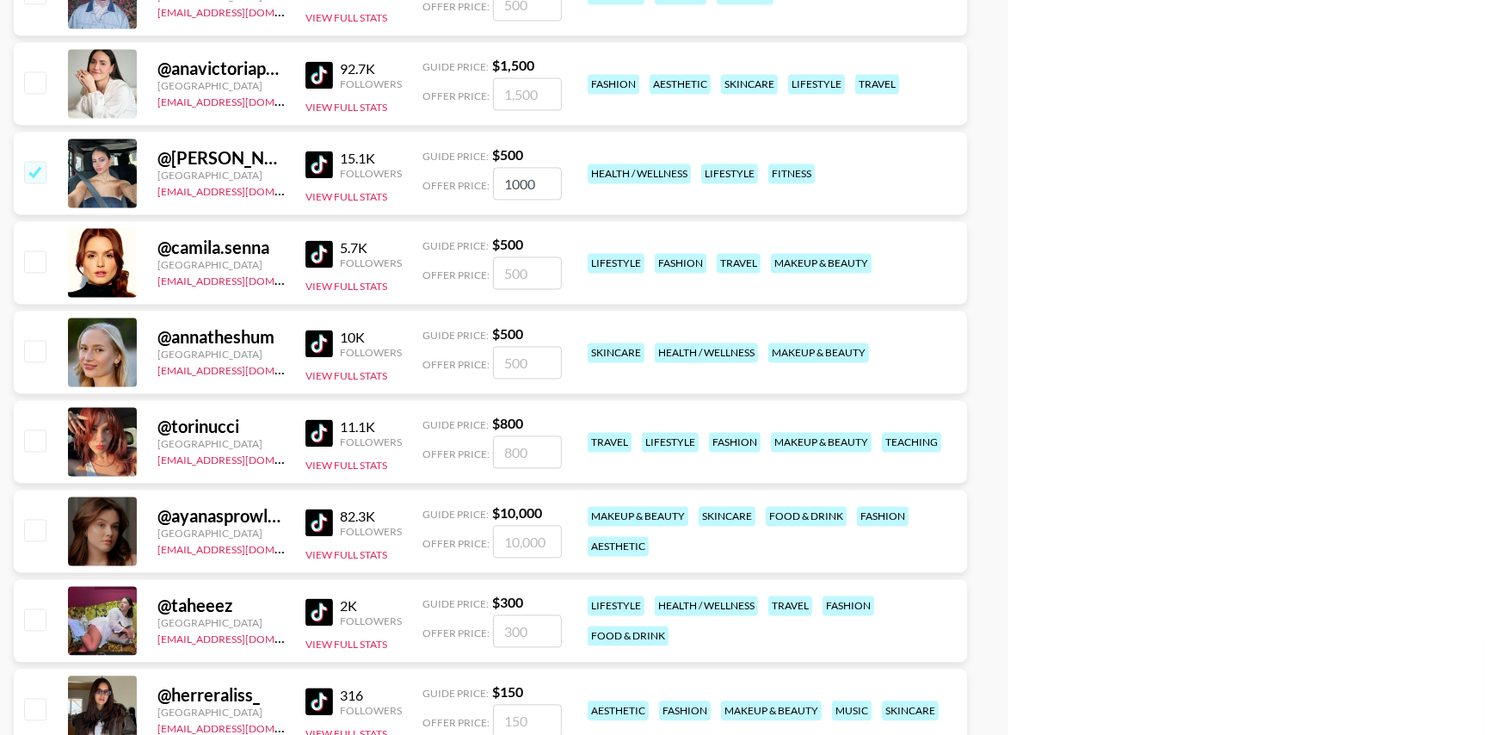
click at [32, 261] on input "checkbox" at bounding box center [34, 260] width 21 height 21
checkbox input "true"
drag, startPoint x: 503, startPoint y: 273, endPoint x: 287, endPoint y: 249, distance: 217.3
click at [287, 249] on div "@ camila.senna [GEOGRAPHIC_DATA] [EMAIL_ADDRESS][DOMAIN_NAME] 5.7K Followers Vi…" at bounding box center [490, 262] width 953 height 83
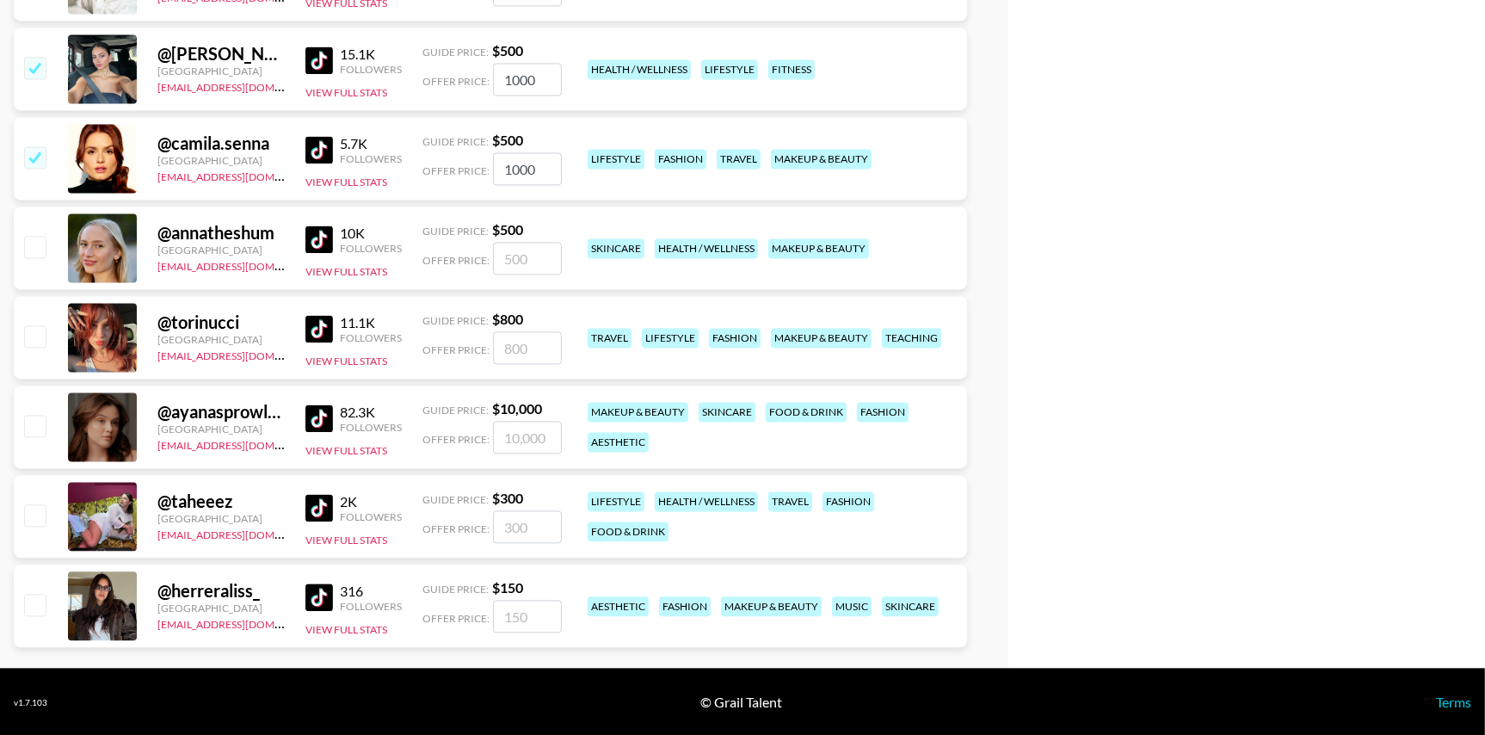
type input "1000"
click at [28, 337] on input "checkbox" at bounding box center [34, 335] width 21 height 21
checkbox input "true"
drag, startPoint x: 561, startPoint y: 341, endPoint x: 538, endPoint y: 341, distance: 23.2
click at [538, 341] on div "@ torinucci [GEOGRAPHIC_DATA] [EMAIL_ADDRESS][DOMAIN_NAME] 11.1K Followers View…" at bounding box center [490, 337] width 953 height 83
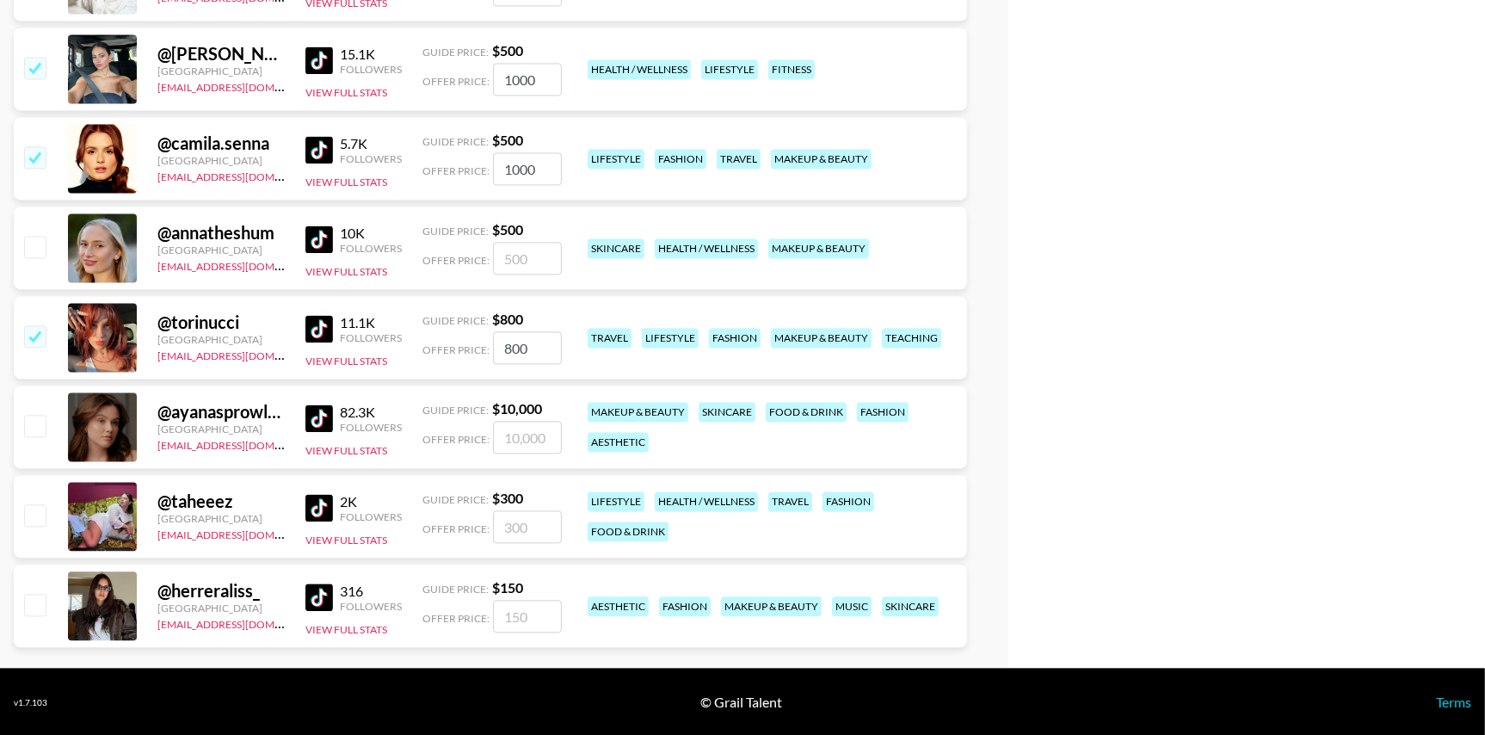
drag, startPoint x: 540, startPoint y: 349, endPoint x: 321, endPoint y: 348, distance: 218.6
click at [321, 348] on div "@ torinucci [GEOGRAPHIC_DATA] [EMAIL_ADDRESS][DOMAIN_NAME] 11.1K Followers View…" at bounding box center [490, 337] width 953 height 83
type input "1000"
click at [34, 518] on input "checkbox" at bounding box center [34, 514] width 21 height 21
checkbox input "true"
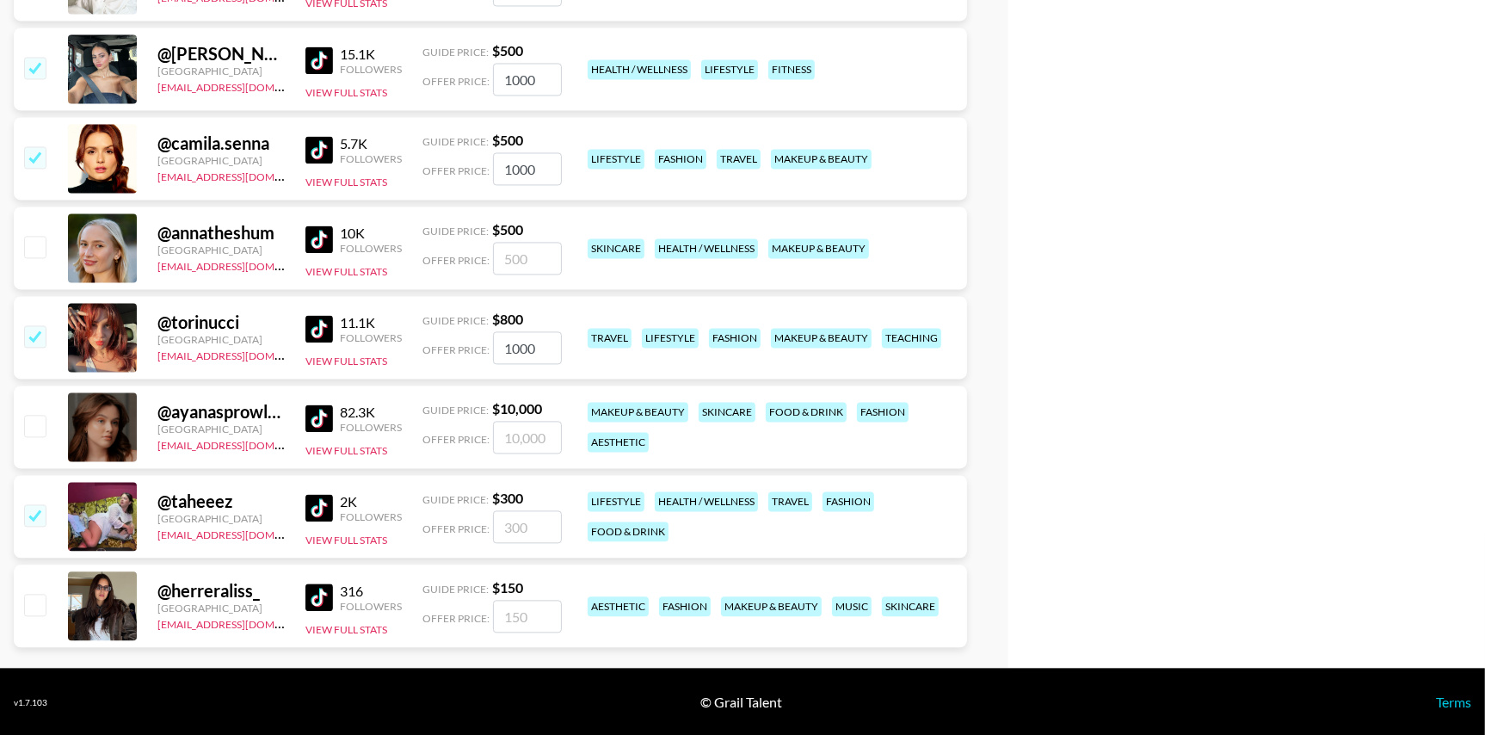
type input "300"
click at [37, 510] on input "checkbox" at bounding box center [34, 514] width 21 height 21
checkbox input "false"
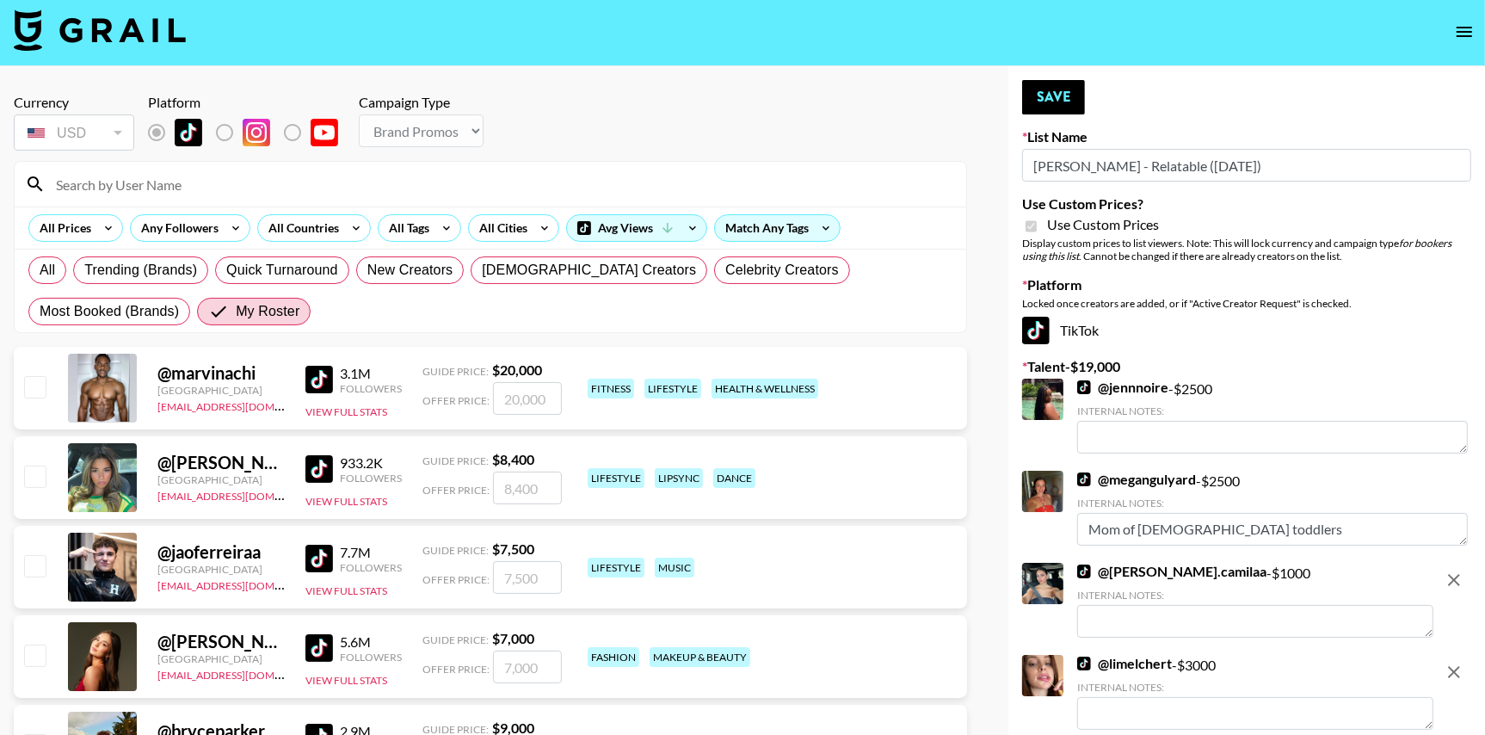
scroll to position [0, 0]
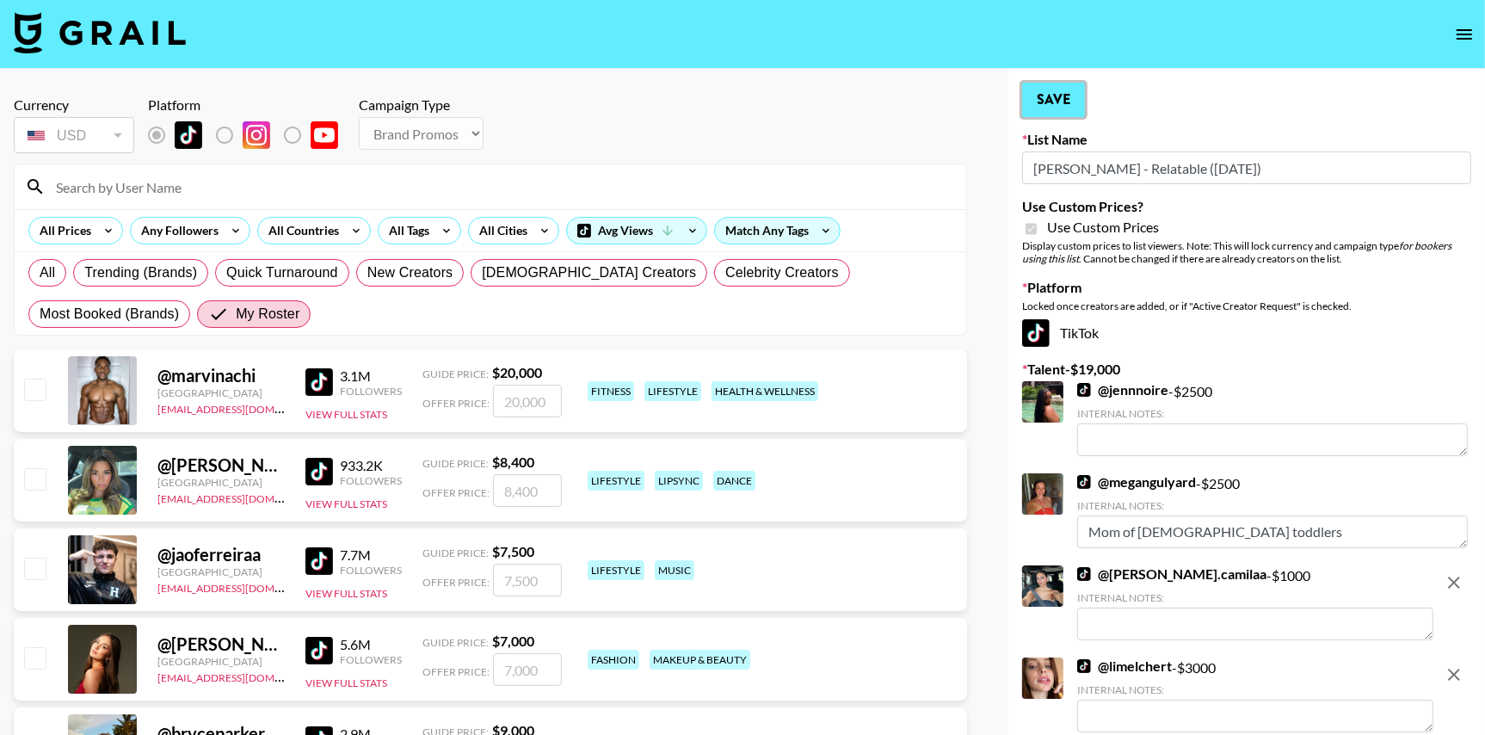
click at [1055, 90] on button "Save" at bounding box center [1053, 100] width 63 height 34
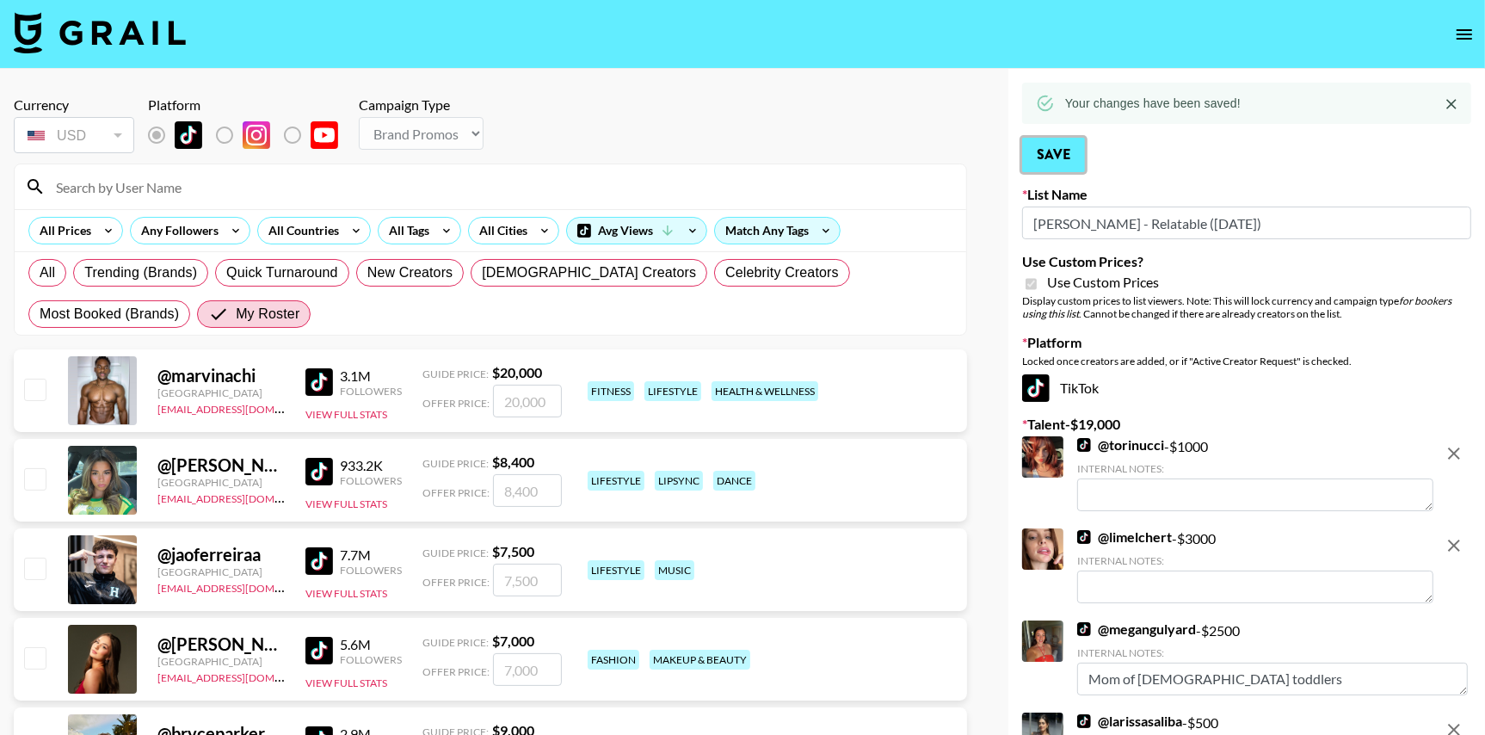
click at [1083, 146] on button "Save" at bounding box center [1053, 155] width 63 height 34
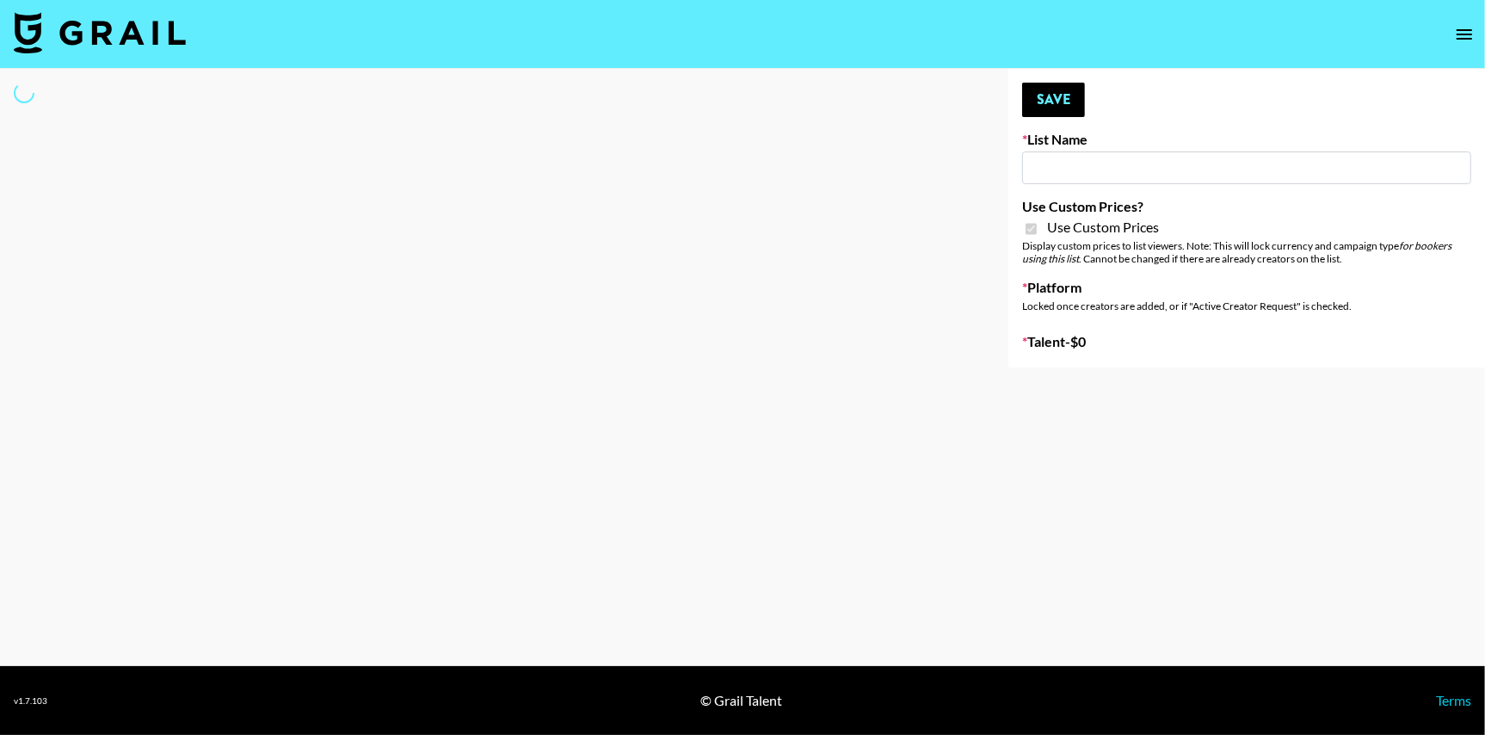
type input "Brickhouse - Women (20th Sept)"
checkbox input "true"
select select "Brand"
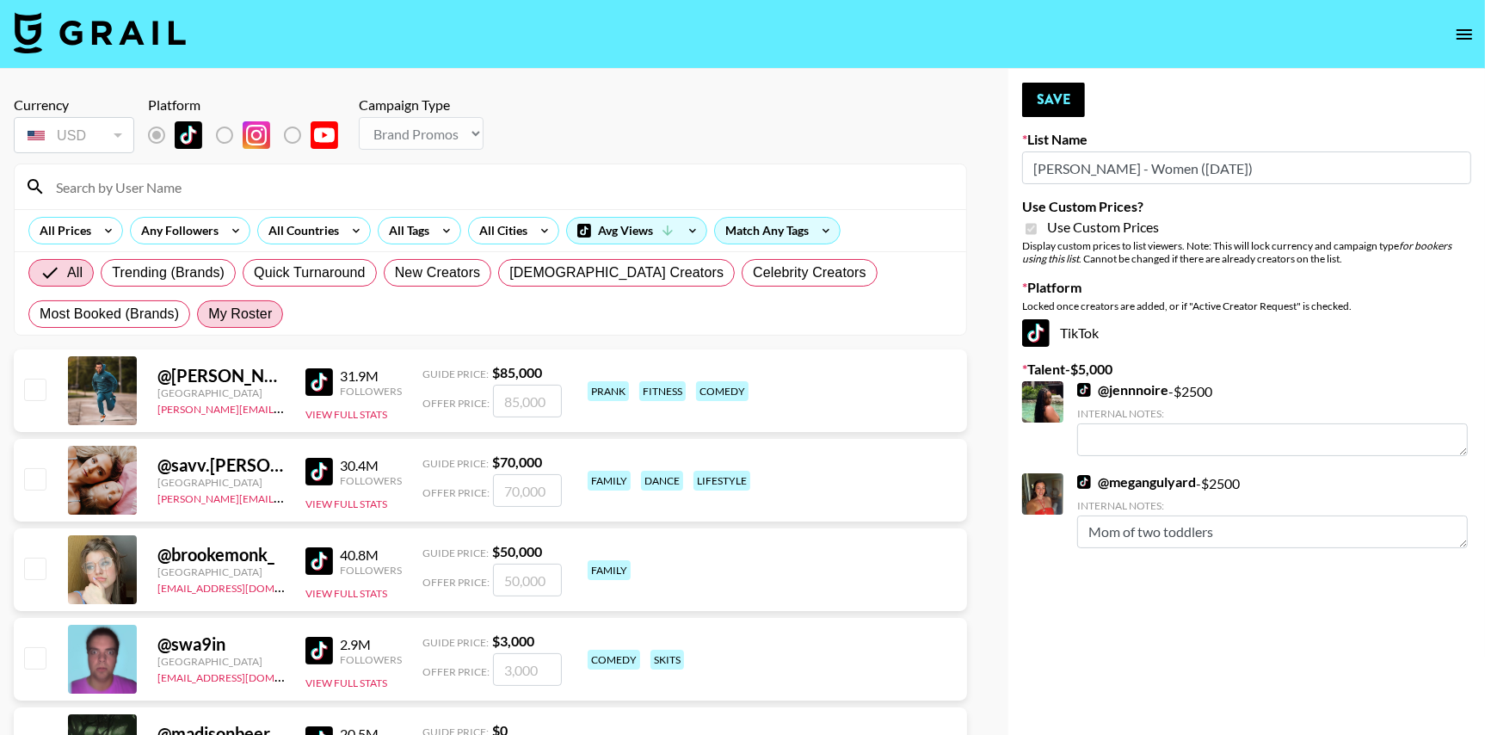
click at [262, 315] on span "My Roster" at bounding box center [240, 314] width 64 height 21
click at [208, 314] on input "My Roster" at bounding box center [208, 314] width 0 height 0
radio input "true"
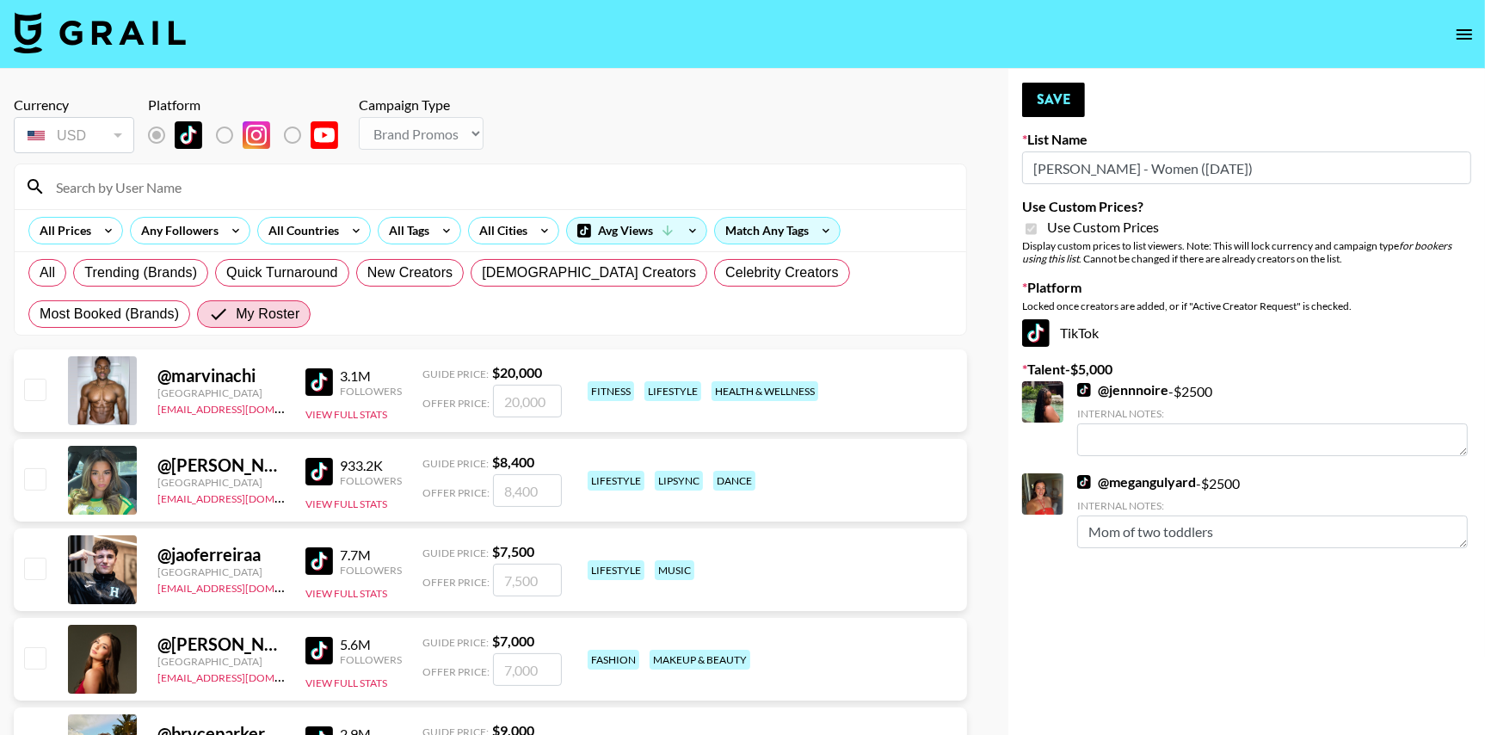
click at [188, 196] on input at bounding box center [501, 187] width 910 height 28
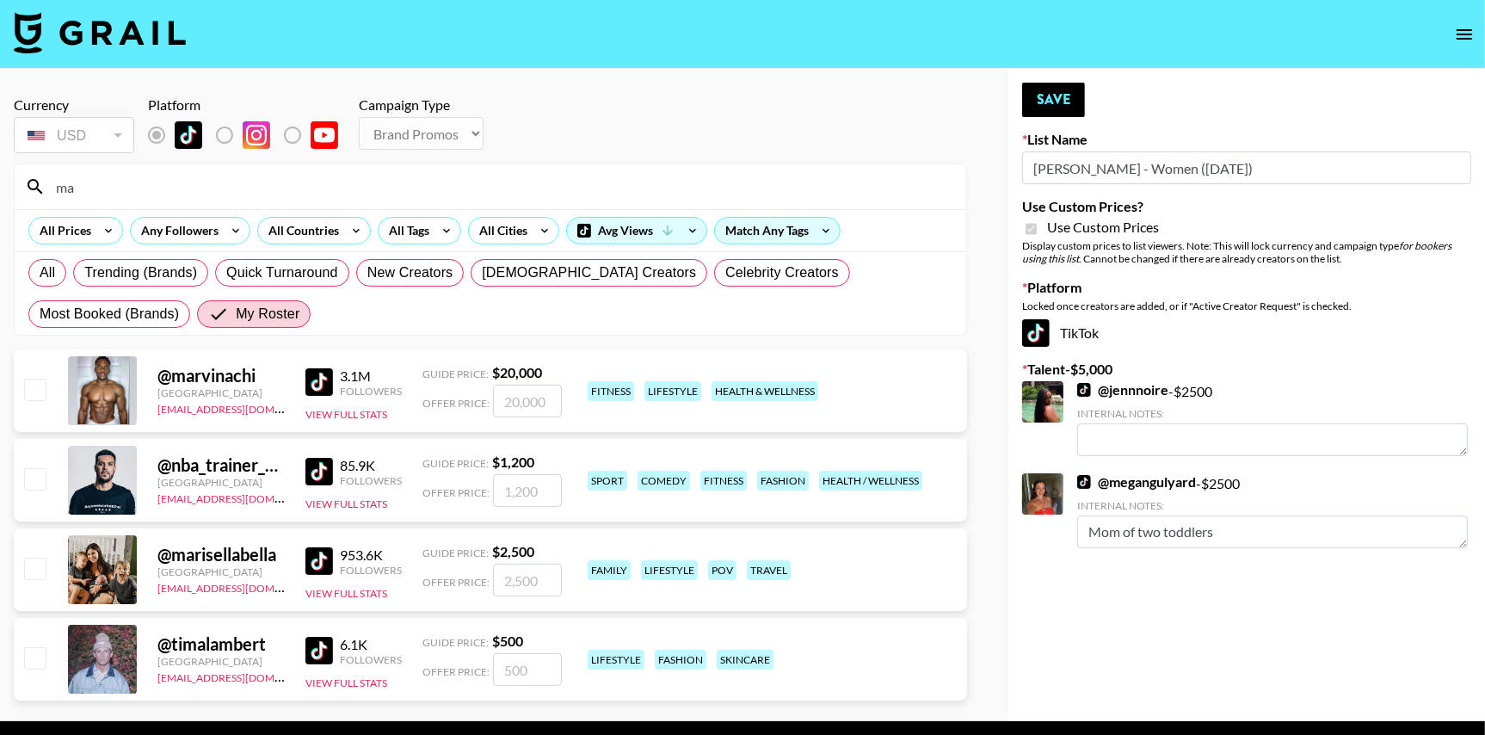
type input "ma"
click at [34, 566] on input "checkbox" at bounding box center [34, 568] width 21 height 21
checkbox input "true"
drag, startPoint x: 540, startPoint y: 575, endPoint x: 355, endPoint y: 564, distance: 184.5
click at [355, 564] on div "@ marisellabella United States thais@grail-talent.com 953.6K Followers View Ful…" at bounding box center [490, 569] width 953 height 83
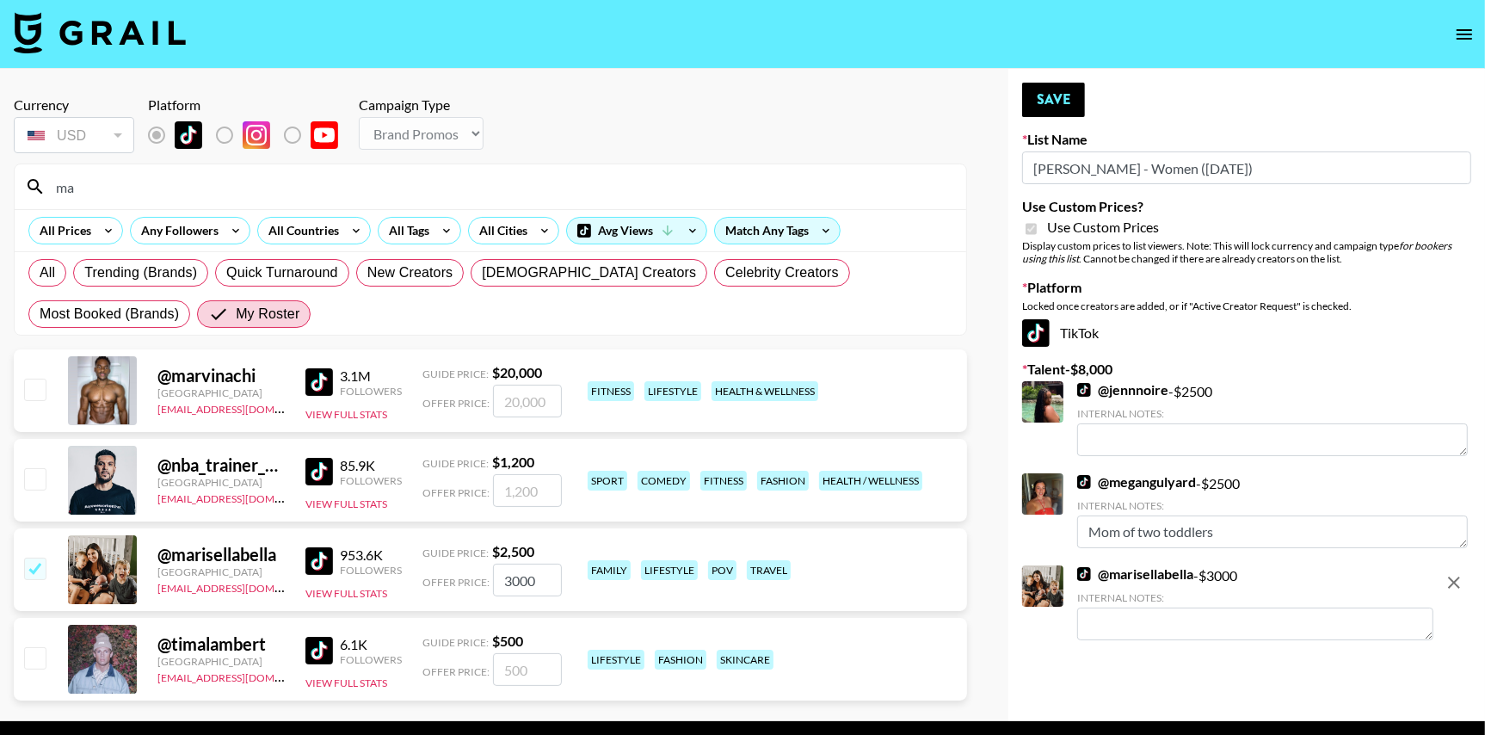
type input "3000"
drag, startPoint x: 108, startPoint y: 199, endPoint x: -10, endPoint y: 181, distance: 120.1
click at [0, 181] on html "Currency USD USD ​ Platform Campaign Type Choose Type... Song Promos Brand Prom…" at bounding box center [742, 395] width 1485 height 790
type input "m"
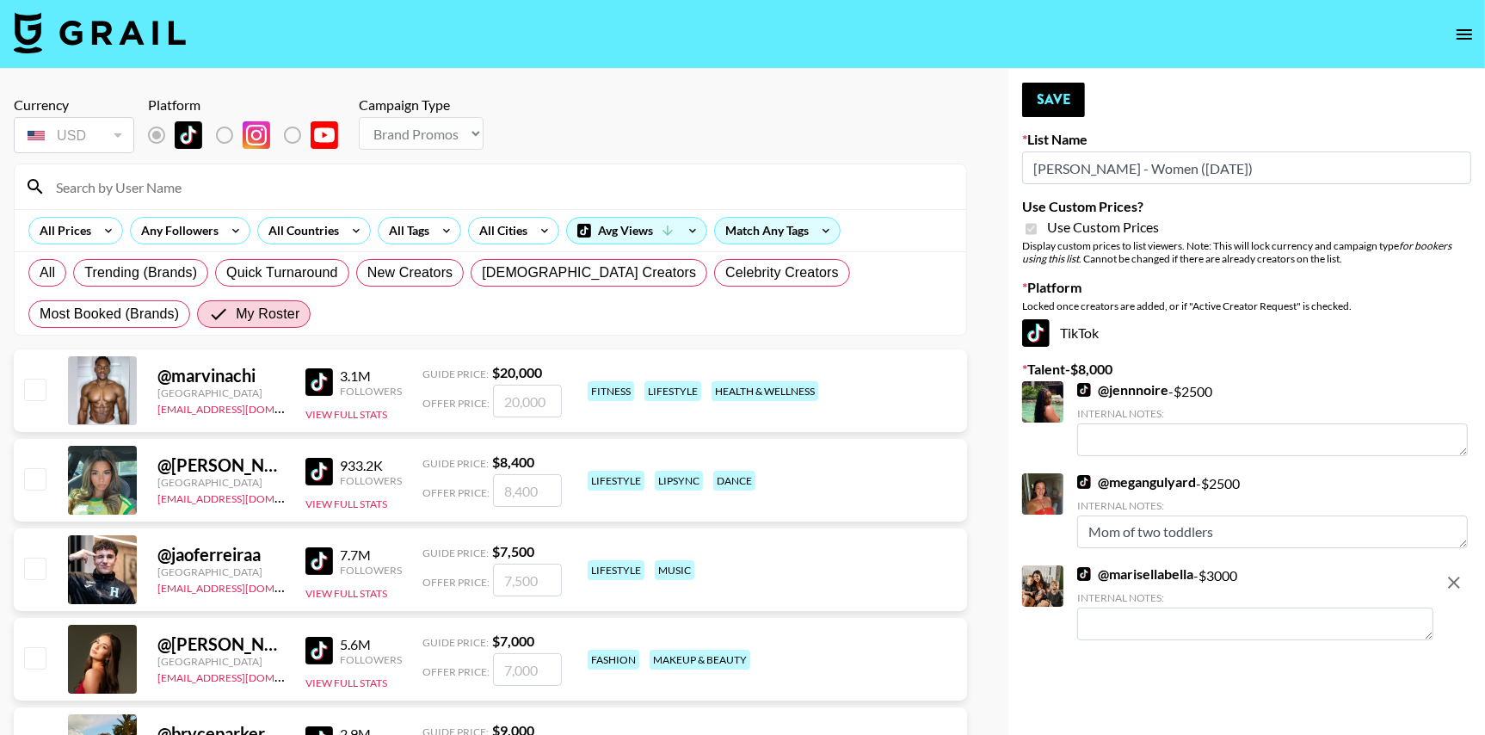
type input "x"
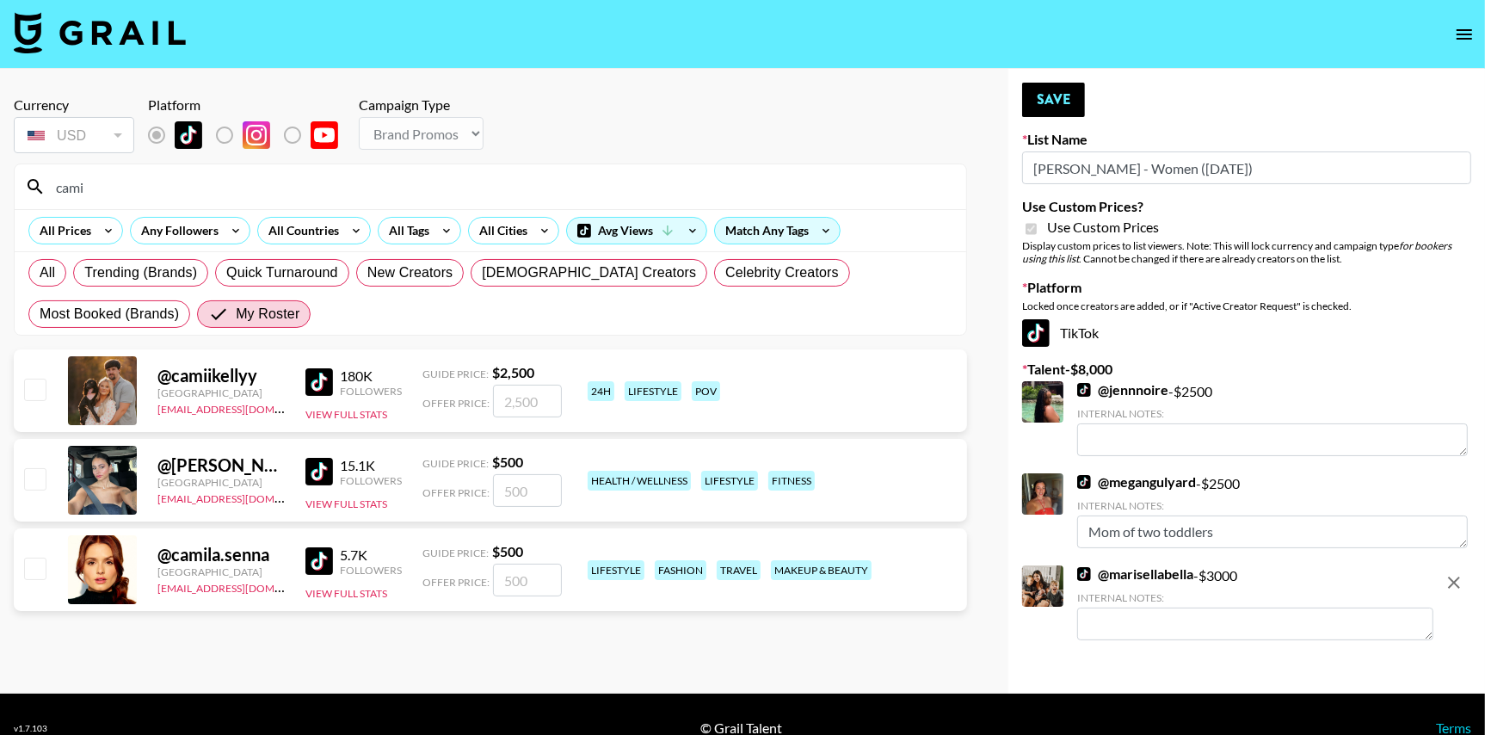
type input "cami"
click at [28, 382] on input "checkbox" at bounding box center [34, 389] width 21 height 21
checkbox input "true"
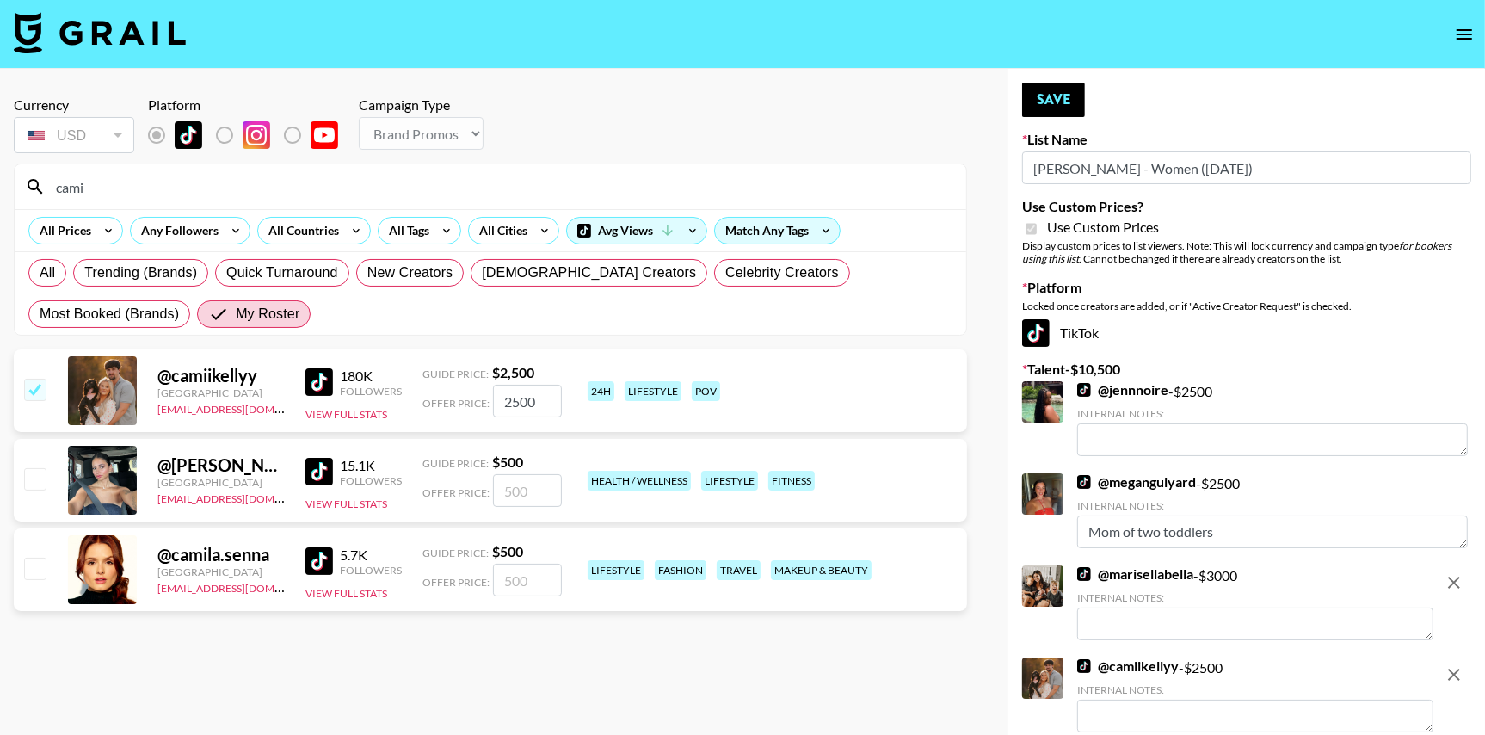
drag, startPoint x: 544, startPoint y: 403, endPoint x: 430, endPoint y: 385, distance: 115.0
click at [430, 385] on div "Offer Price: 2500" at bounding box center [492, 401] width 139 height 33
type input "3000"
click at [1073, 99] on button "Save" at bounding box center [1053, 100] width 63 height 34
